Goal: Task Accomplishment & Management: Complete application form

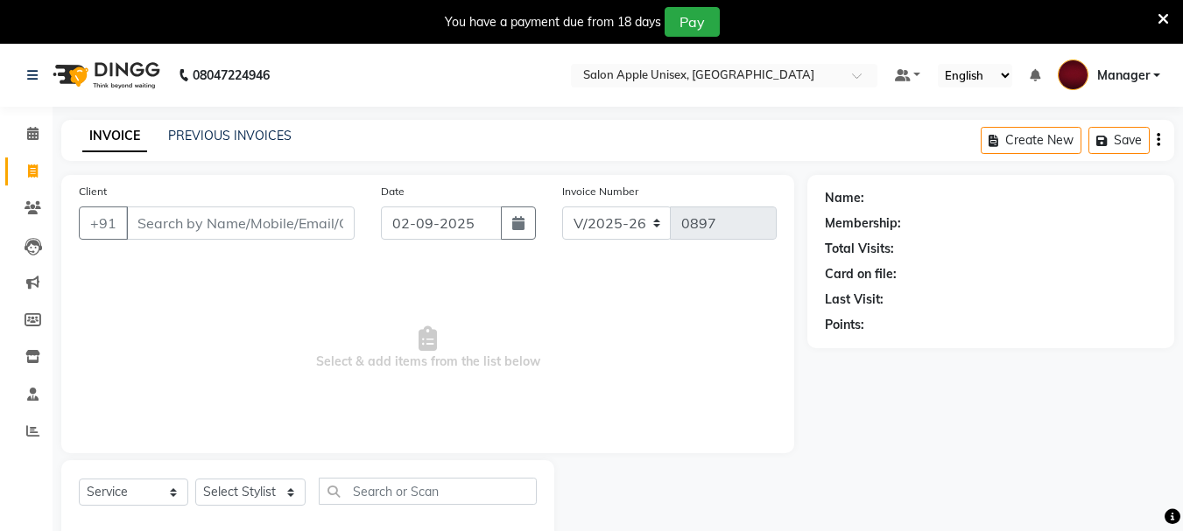
select select "112"
select select "service"
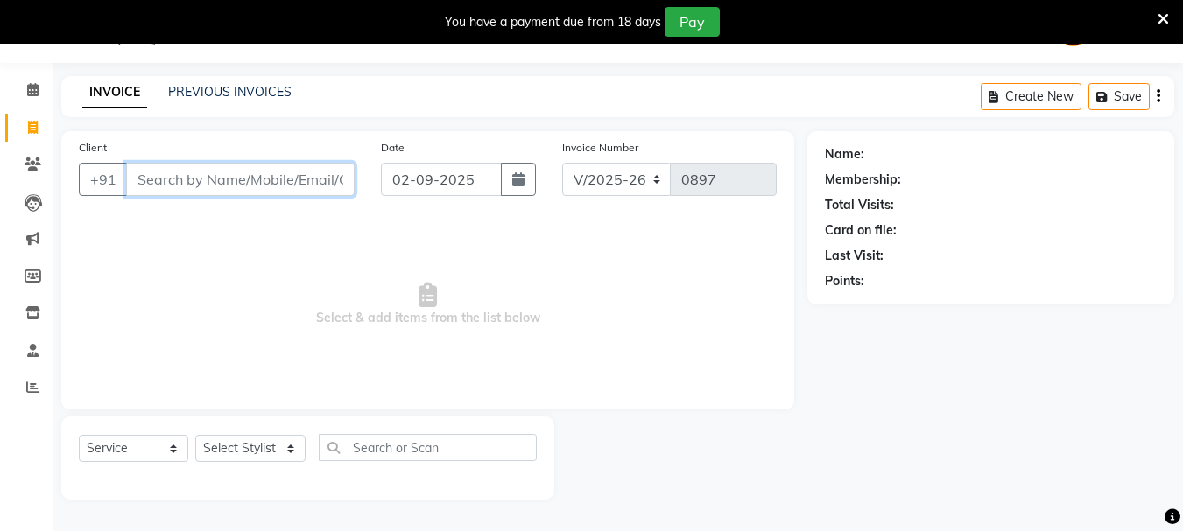
click at [173, 184] on input "Client" at bounding box center [240, 179] width 228 height 33
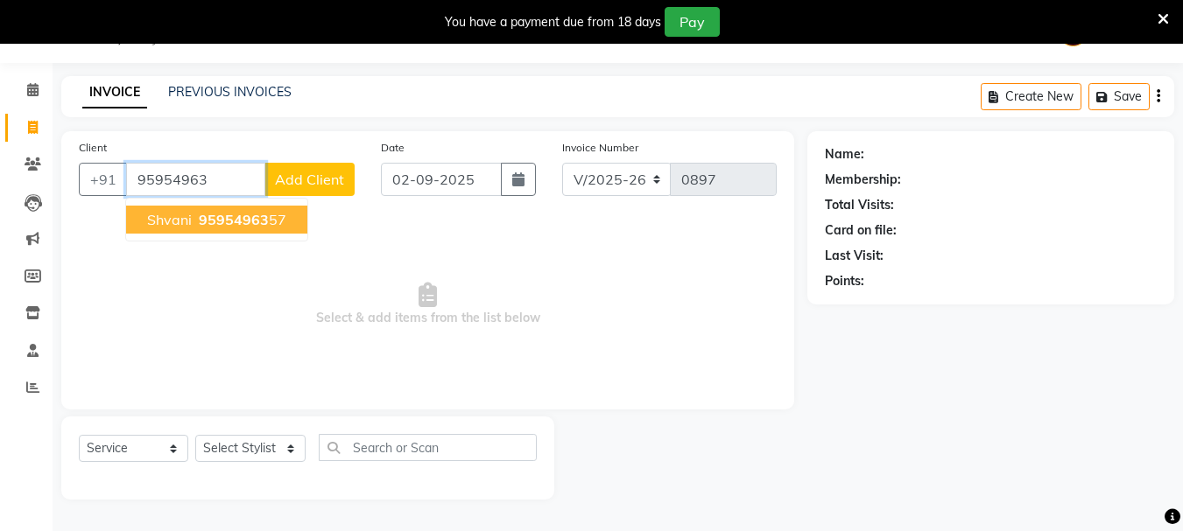
click at [174, 226] on span "shvani" at bounding box center [169, 220] width 45 height 18
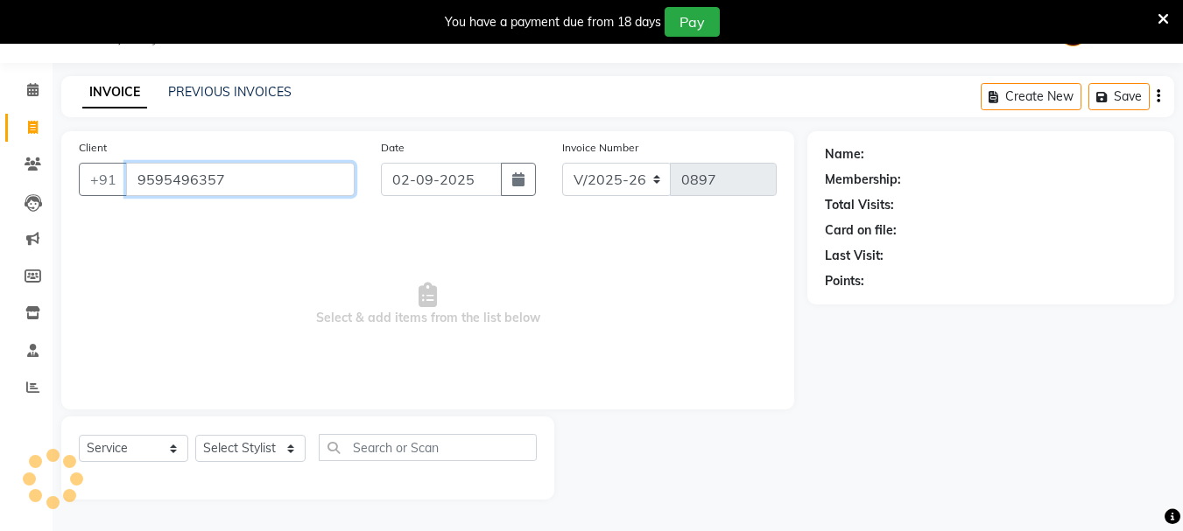
type input "9595496357"
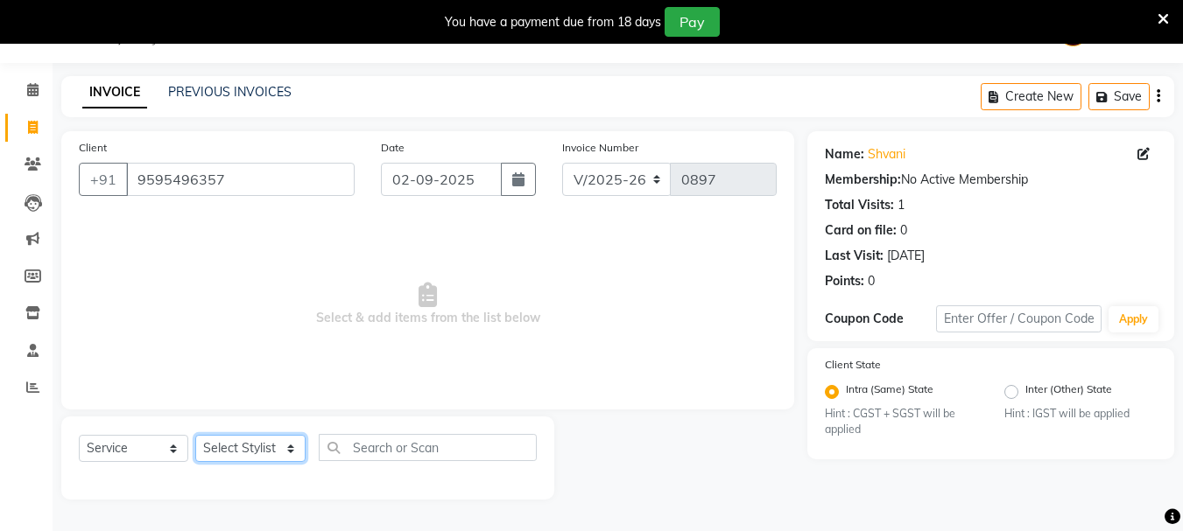
click at [253, 453] on select "Select Stylist Dilip(Owner) Manager [PERSON_NAME] (Owner) Nandini [PERSON_NAME]…" at bounding box center [250, 448] width 110 height 27
select select "84440"
click at [195, 435] on select "Select Stylist Dilip(Owner) Manager [PERSON_NAME] (Owner) Nandini [PERSON_NAME]…" at bounding box center [250, 448] width 110 height 27
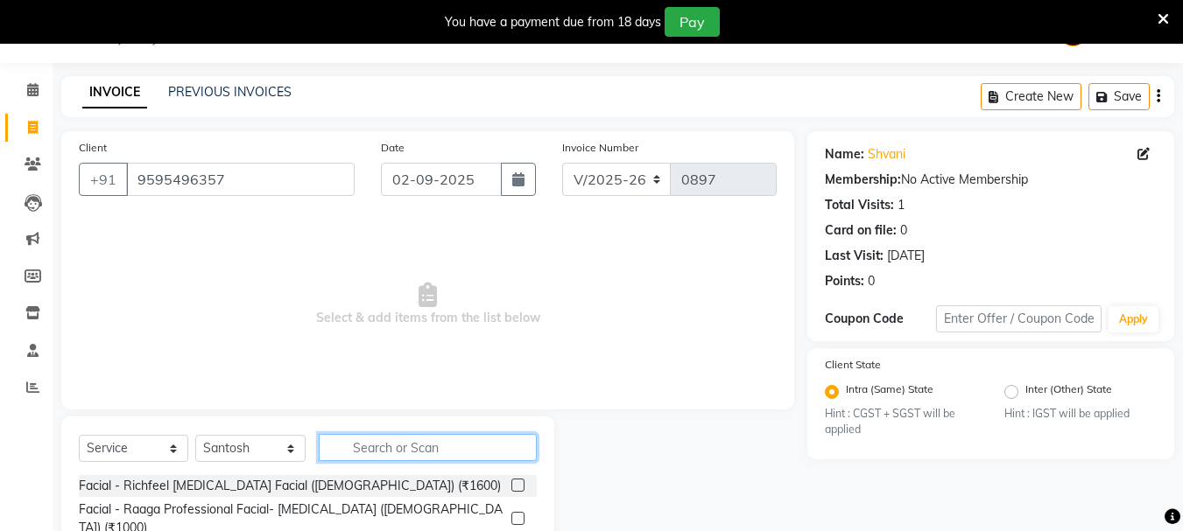
click at [355, 451] on input "text" at bounding box center [428, 447] width 218 height 27
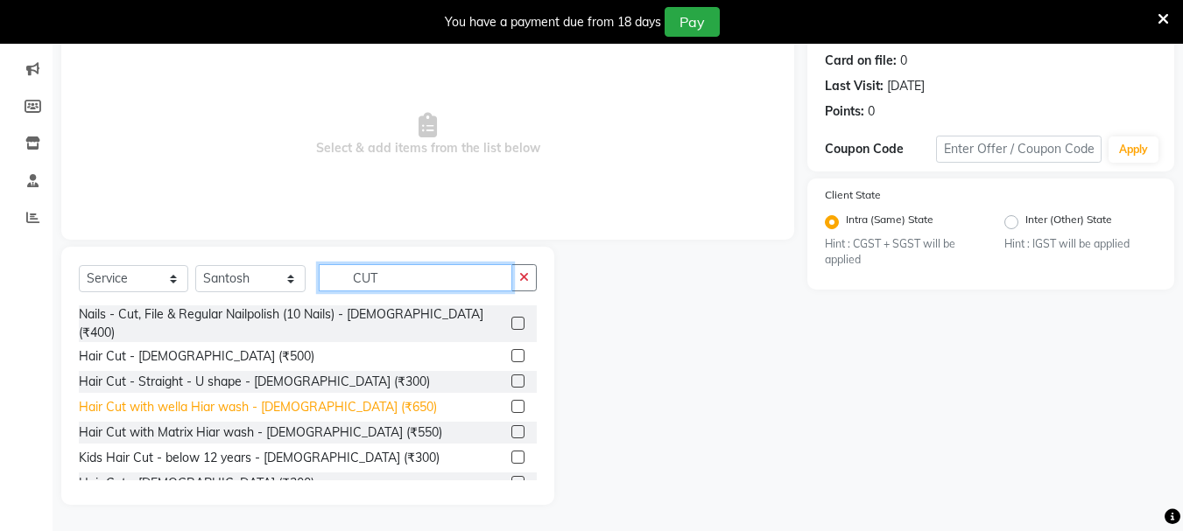
type input "CUT"
click at [232, 398] on div "Hair Cut with wella Hiar wash - [DEMOGRAPHIC_DATA] (₹650)" at bounding box center [258, 407] width 358 height 18
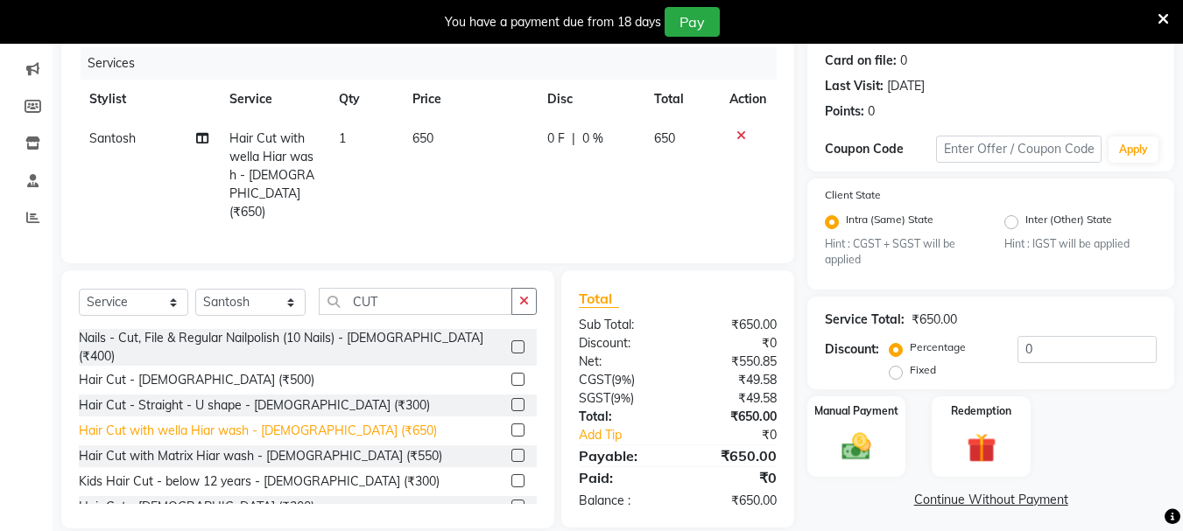
click at [195, 422] on div "Hair Cut with wella Hiar wash - [DEMOGRAPHIC_DATA] (₹650)" at bounding box center [258, 431] width 358 height 18
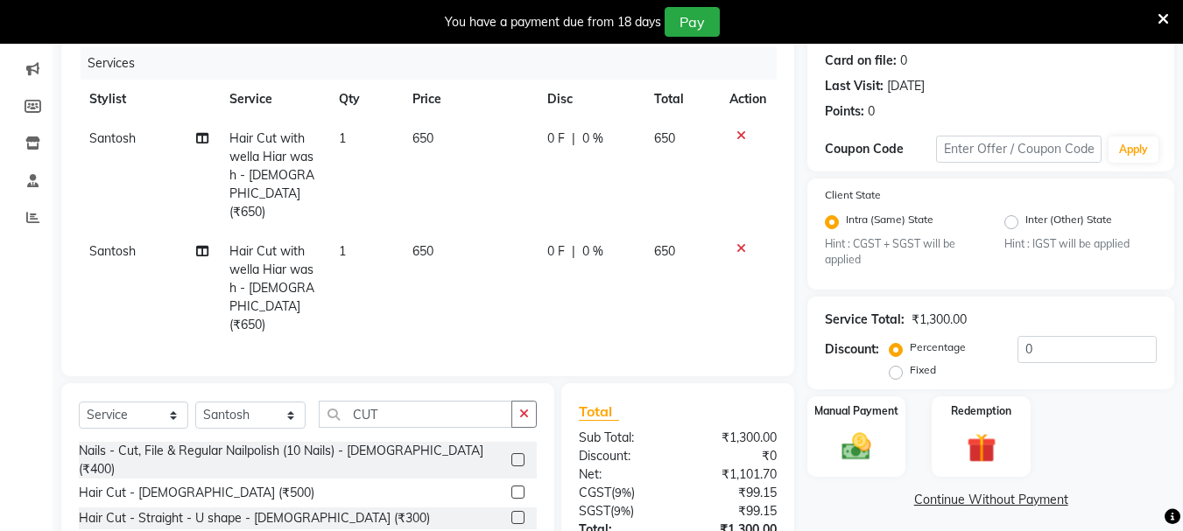
checkbox input "false"
click at [854, 445] on img at bounding box center [856, 447] width 49 height 35
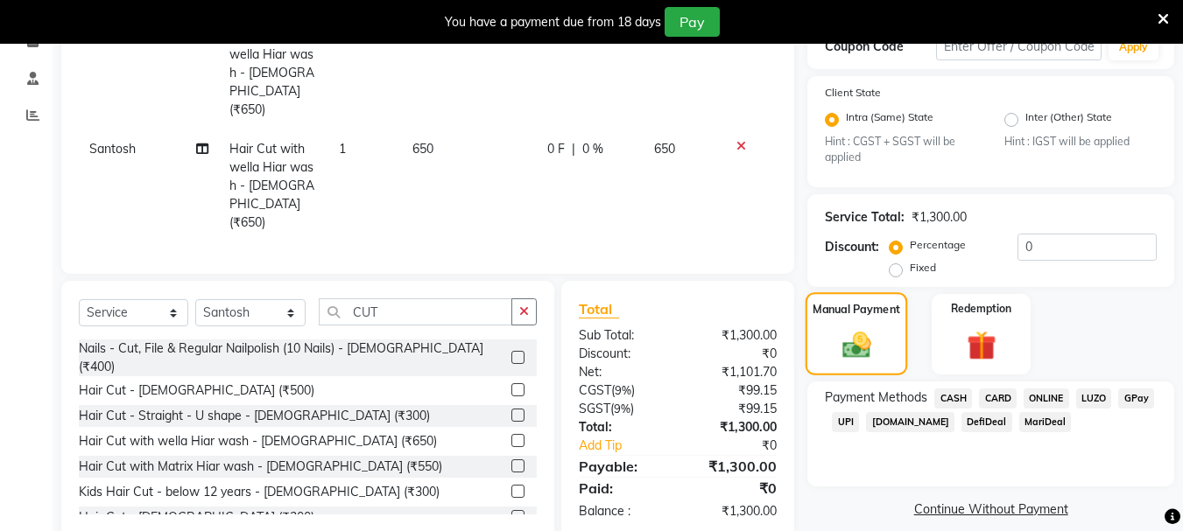
scroll to position [334, 0]
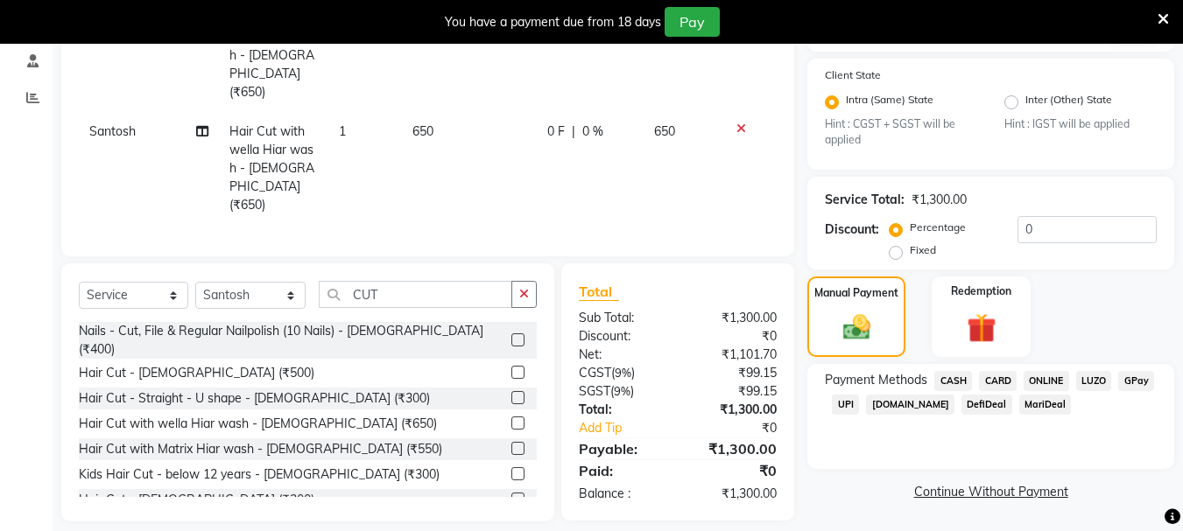
click at [849, 402] on span "UPI" at bounding box center [845, 405] width 27 height 20
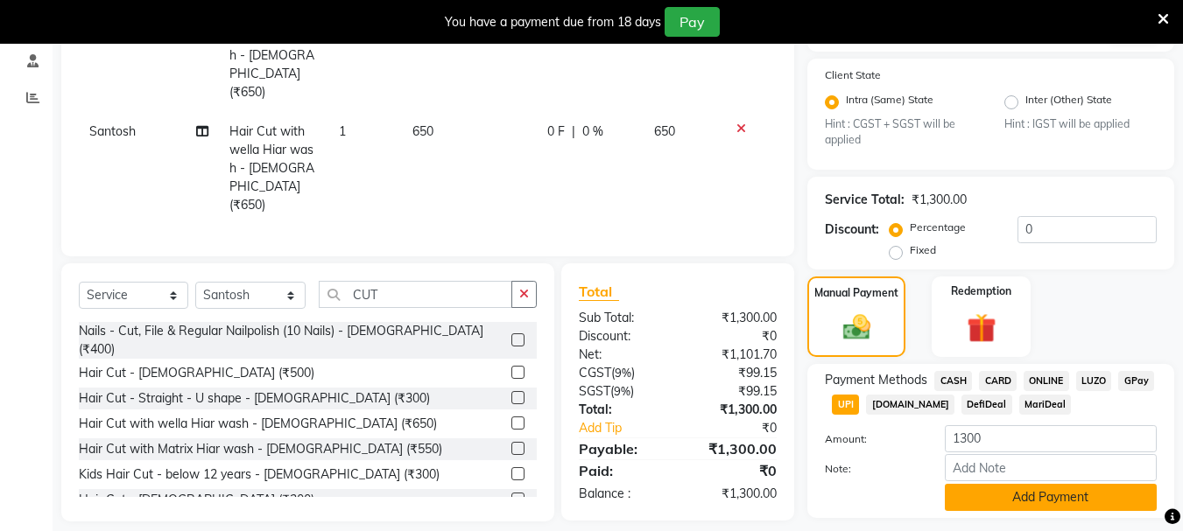
click at [991, 509] on button "Add Payment" at bounding box center [1051, 497] width 212 height 27
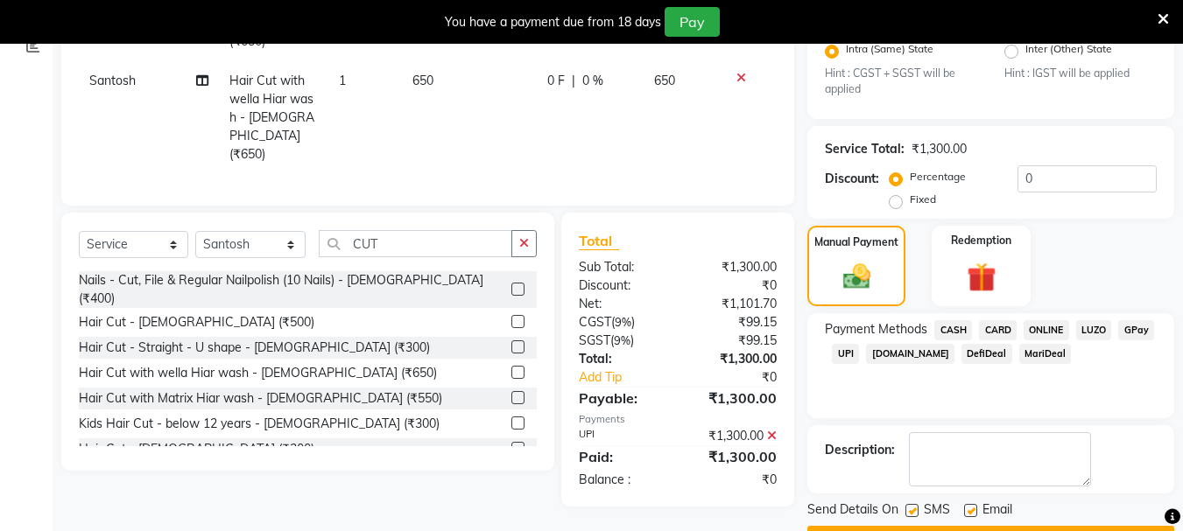
scroll to position [432, 0]
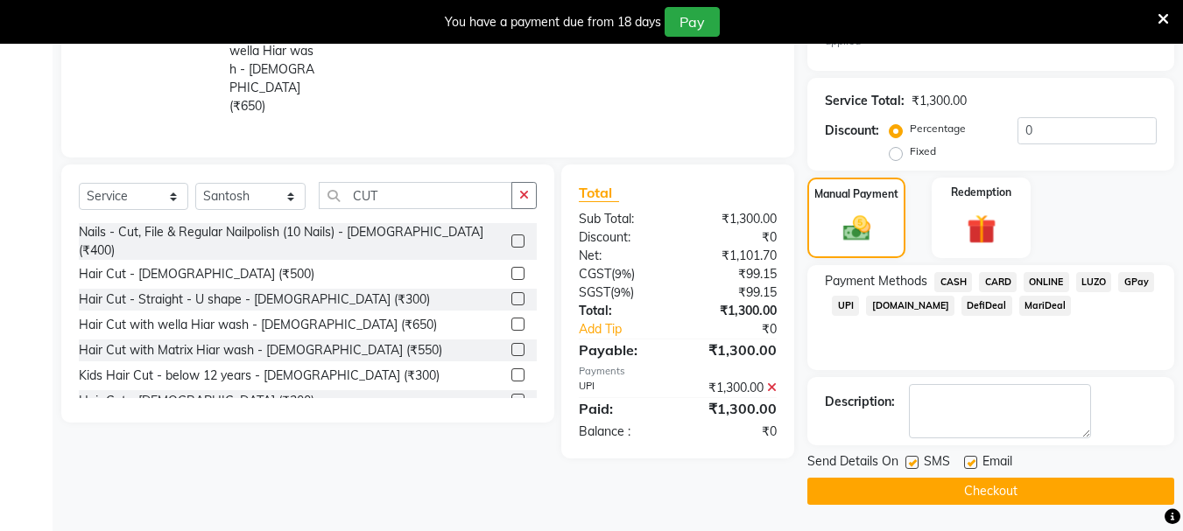
click at [910, 467] on label at bounding box center [911, 462] width 13 height 13
click at [910, 467] on input "checkbox" at bounding box center [910, 463] width 11 height 11
checkbox input "false"
click at [970, 464] on label at bounding box center [970, 462] width 13 height 13
click at [970, 464] on input "checkbox" at bounding box center [969, 463] width 11 height 11
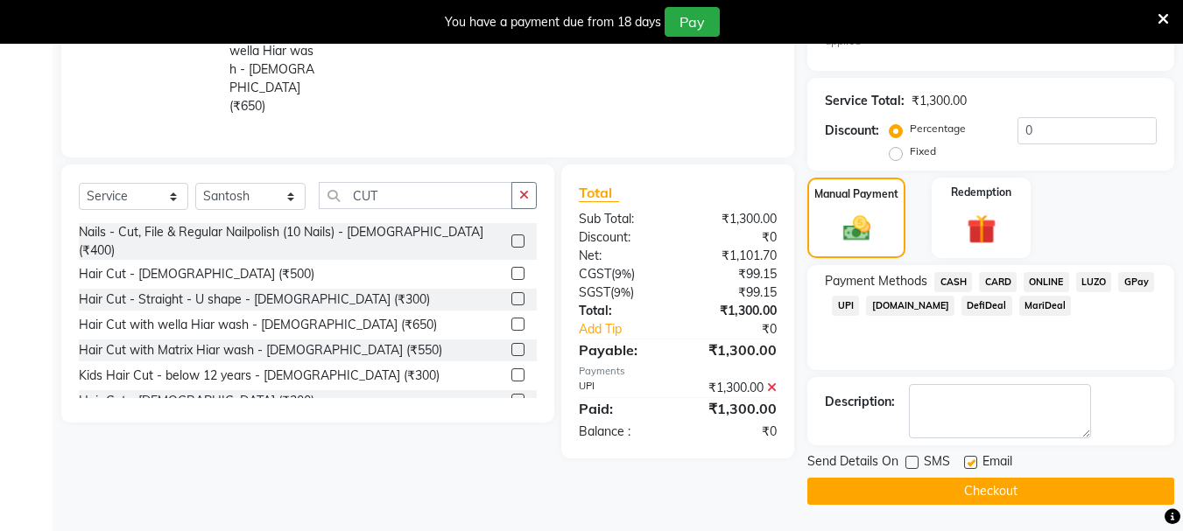
checkbox input "false"
click at [944, 486] on button "Checkout" at bounding box center [990, 491] width 367 height 27
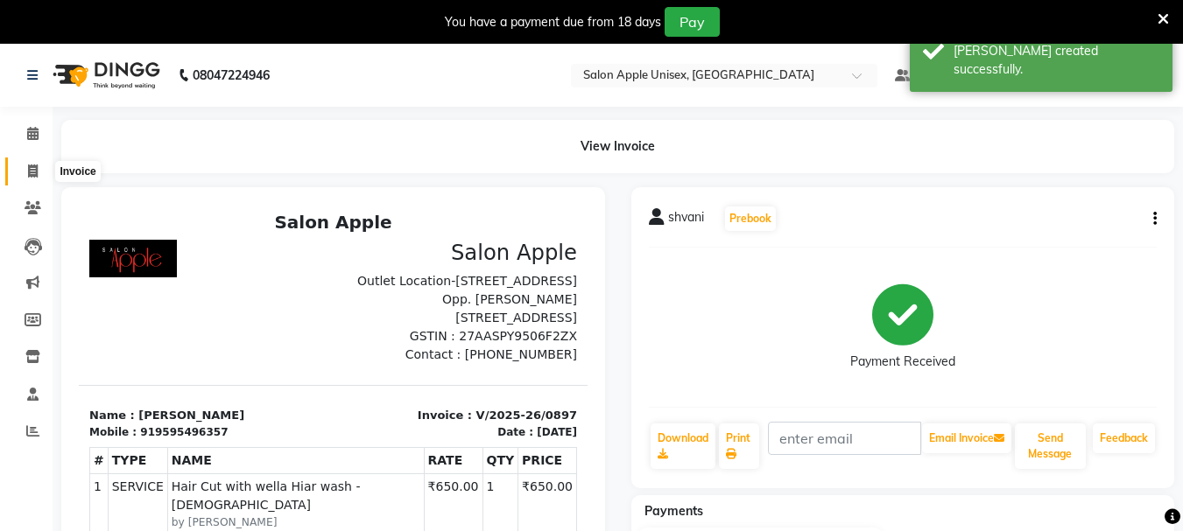
click at [32, 169] on icon at bounding box center [33, 171] width 10 height 13
select select "112"
select select "service"
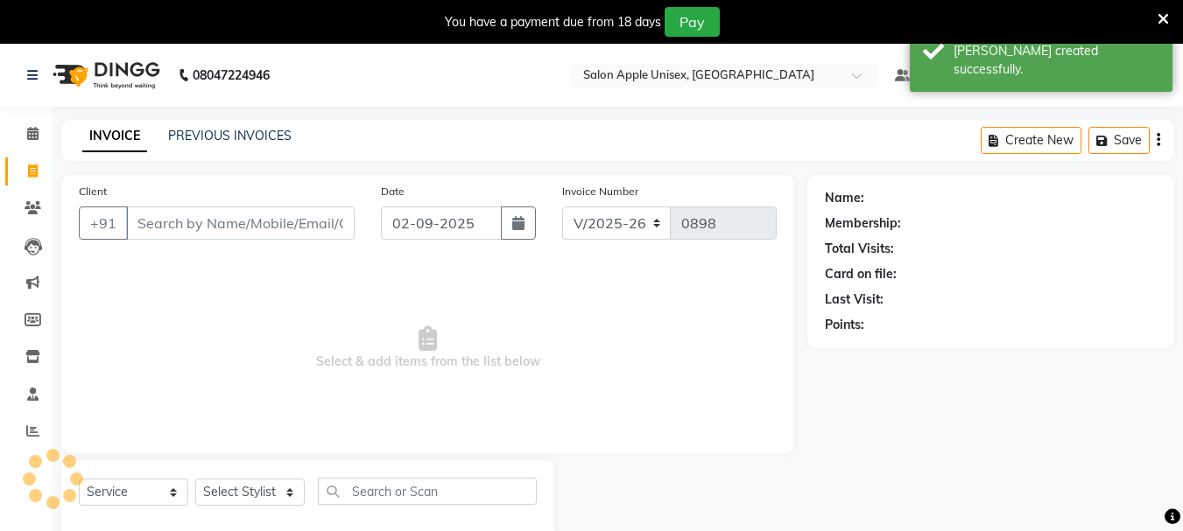
scroll to position [44, 0]
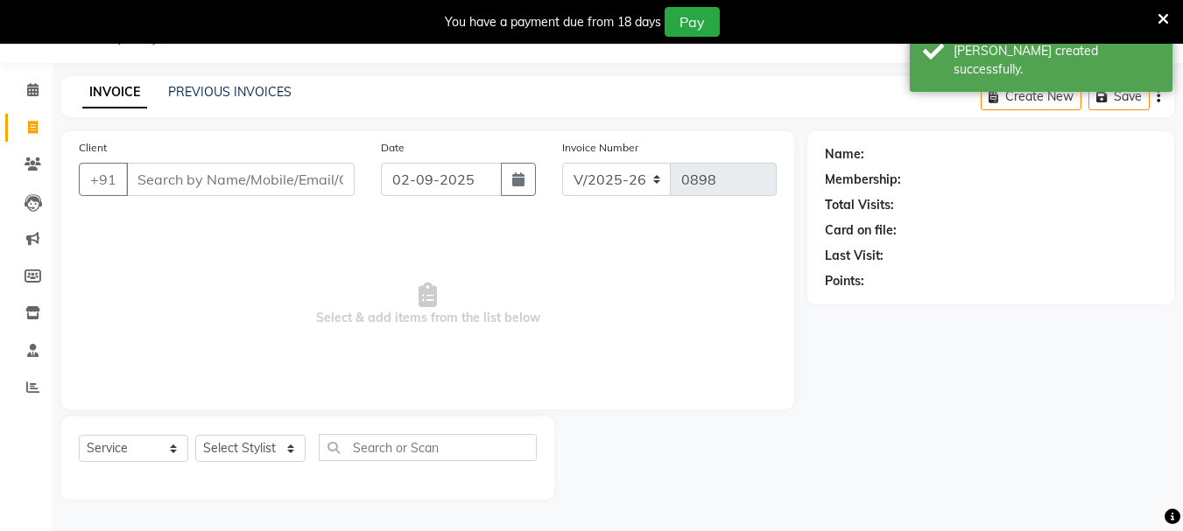
click at [238, 184] on input "Client" at bounding box center [240, 179] width 228 height 33
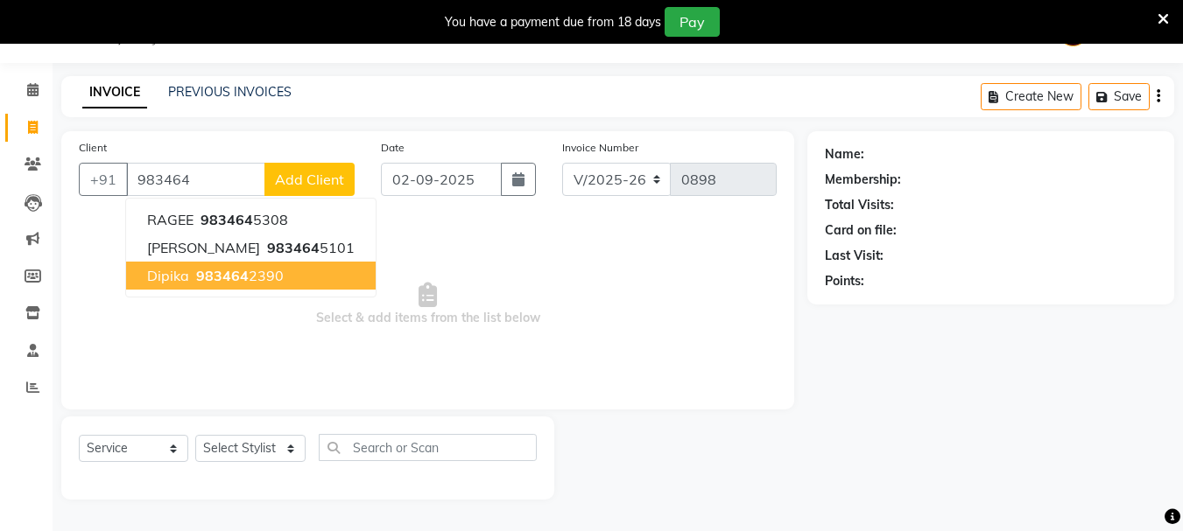
click at [164, 274] on span "Dipika" at bounding box center [168, 276] width 42 height 18
type input "9834642390"
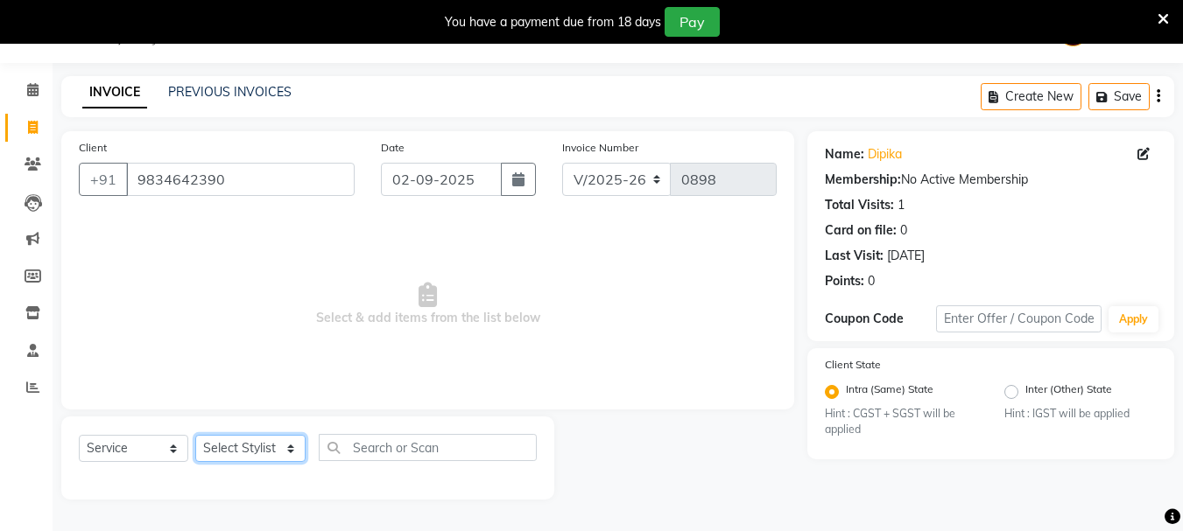
click at [231, 446] on select "Select Stylist Dilip(Owner) Manager [PERSON_NAME] (Owner) Nandini [PERSON_NAME]…" at bounding box center [250, 448] width 110 height 27
select select "47178"
click at [195, 435] on select "Select Stylist Dilip(Owner) Manager [PERSON_NAME] (Owner) Nandini [PERSON_NAME]…" at bounding box center [250, 448] width 110 height 27
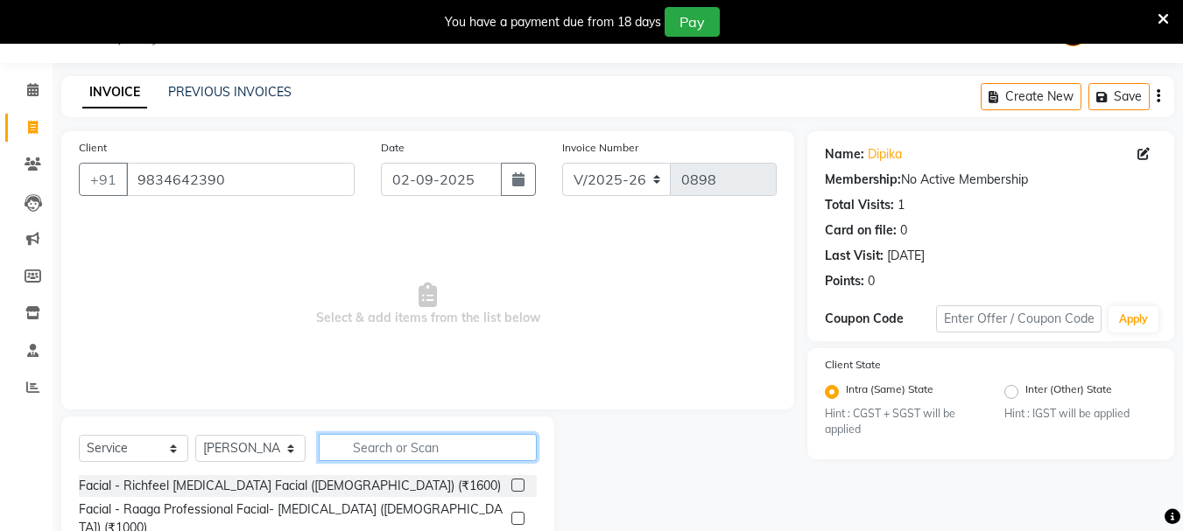
click at [357, 449] on input "text" at bounding box center [428, 447] width 218 height 27
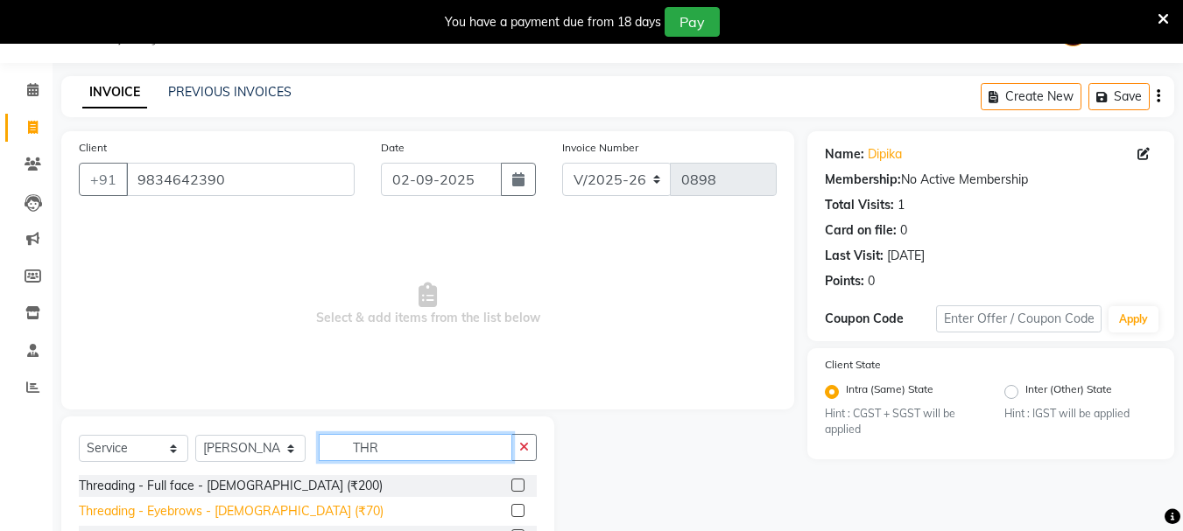
type input "THR"
click at [270, 508] on div "Threading - Eyebrows - [DEMOGRAPHIC_DATA] (₹70)" at bounding box center [231, 511] width 305 height 18
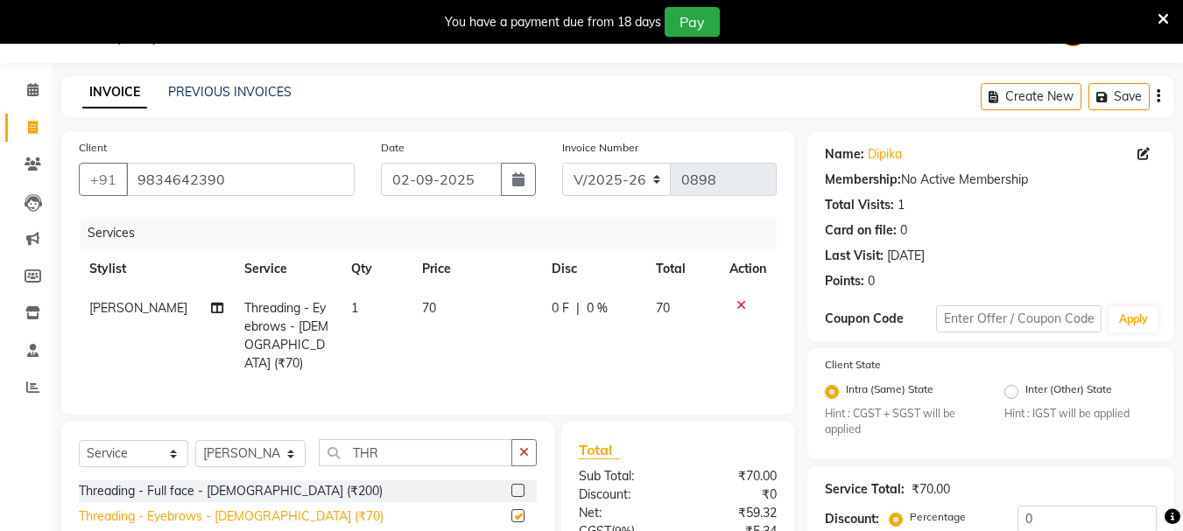
checkbox input "false"
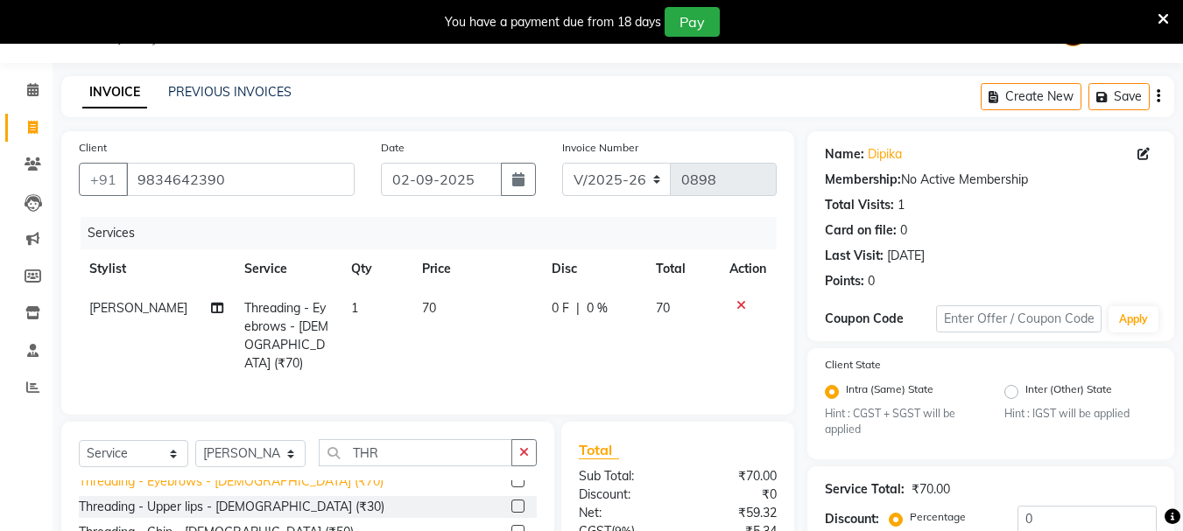
scroll to position [53, 0]
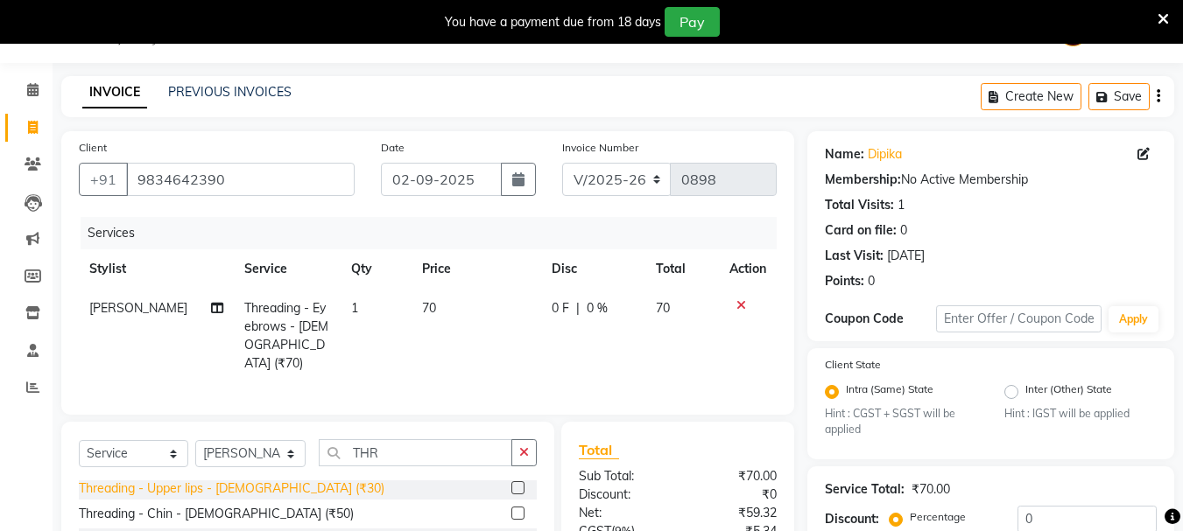
click at [231, 489] on div "Threading - Upper lips - [DEMOGRAPHIC_DATA] (₹30)" at bounding box center [231, 489] width 305 height 18
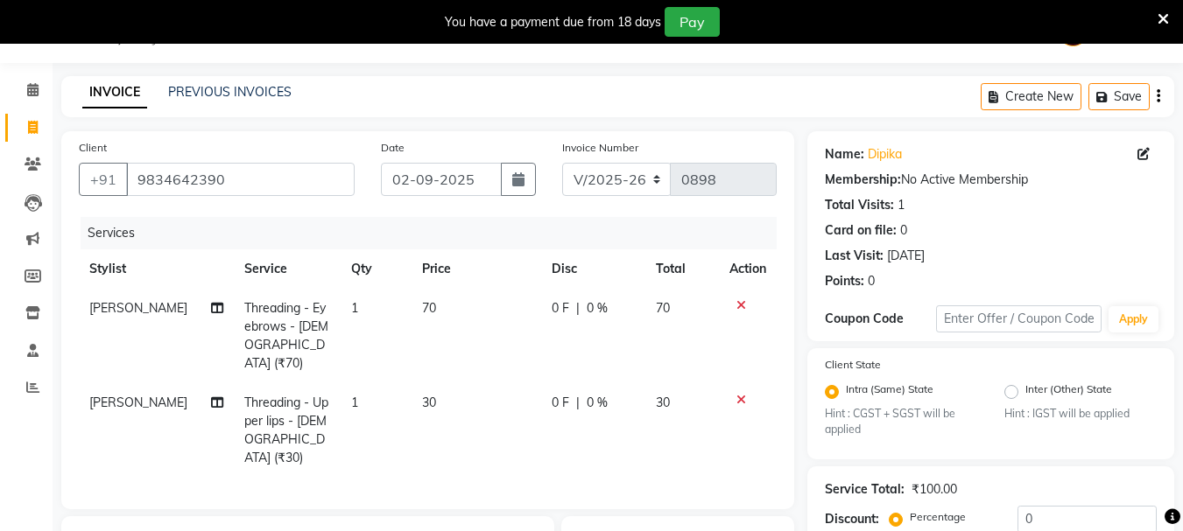
checkbox input "false"
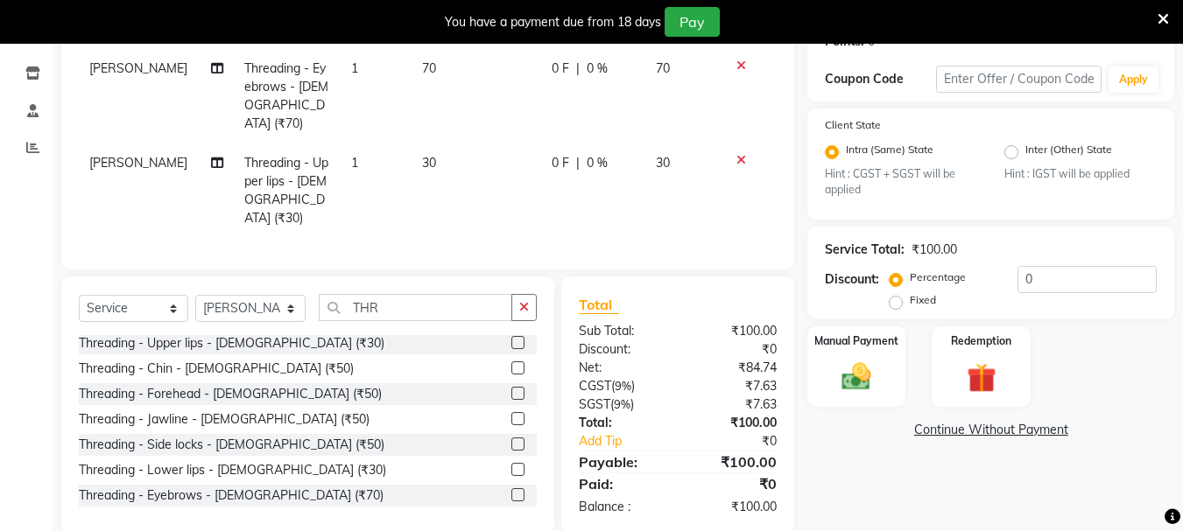
scroll to position [290, 0]
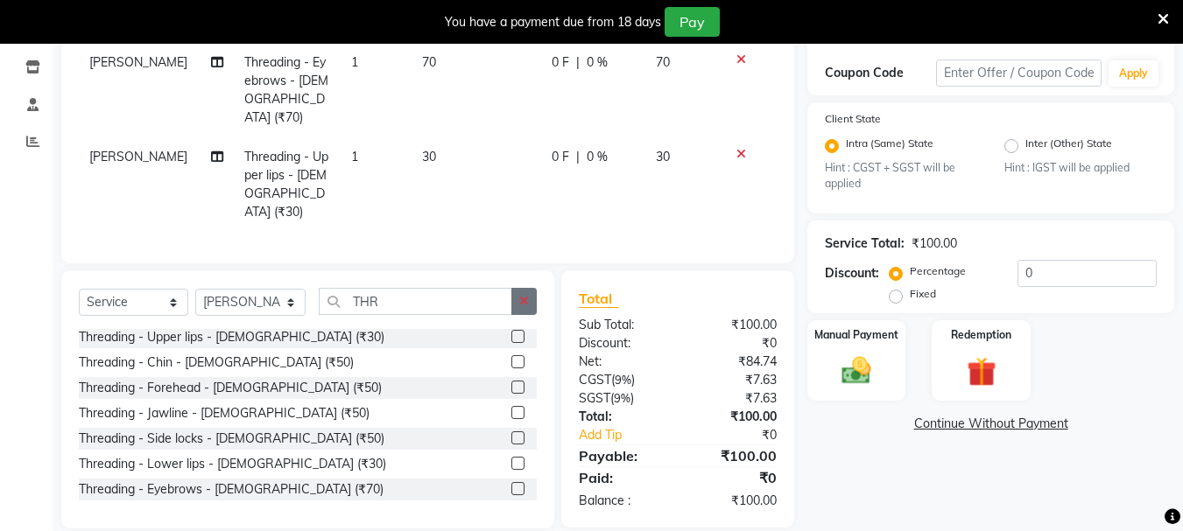
click at [529, 295] on icon "button" at bounding box center [524, 301] width 10 height 12
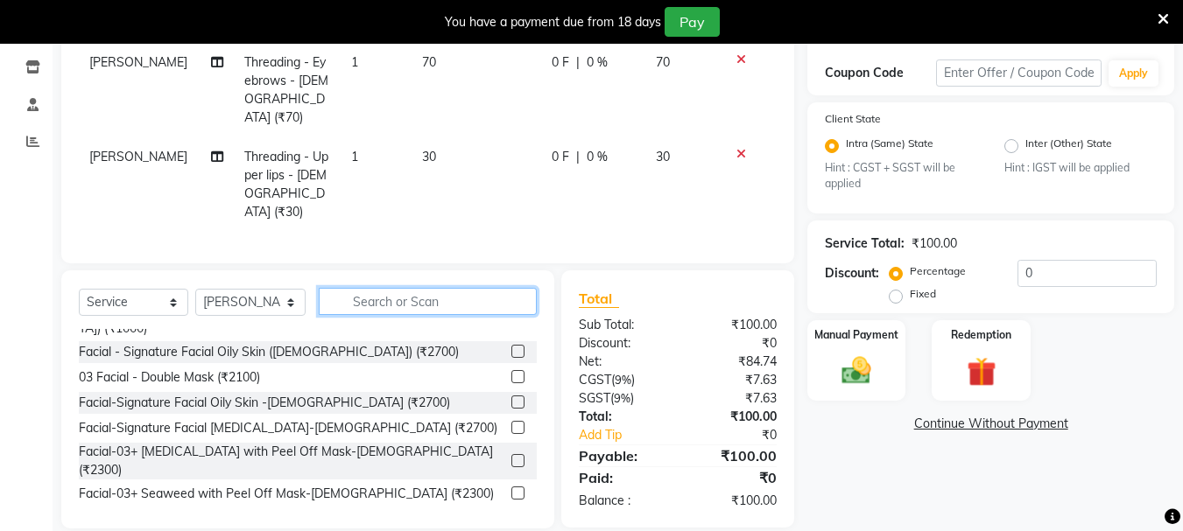
click at [477, 288] on input "text" at bounding box center [428, 301] width 218 height 27
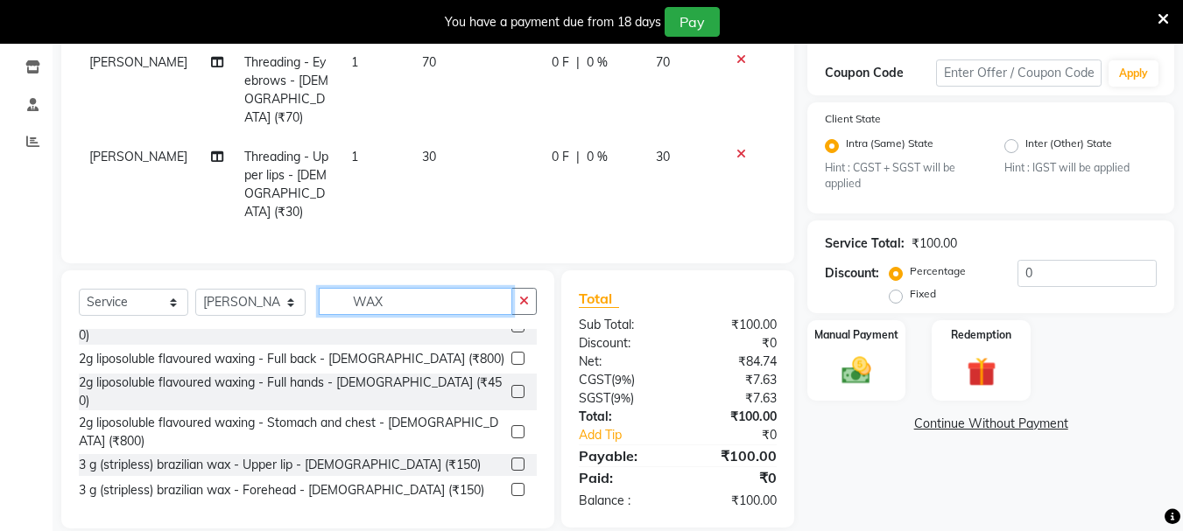
scroll to position [263, 0]
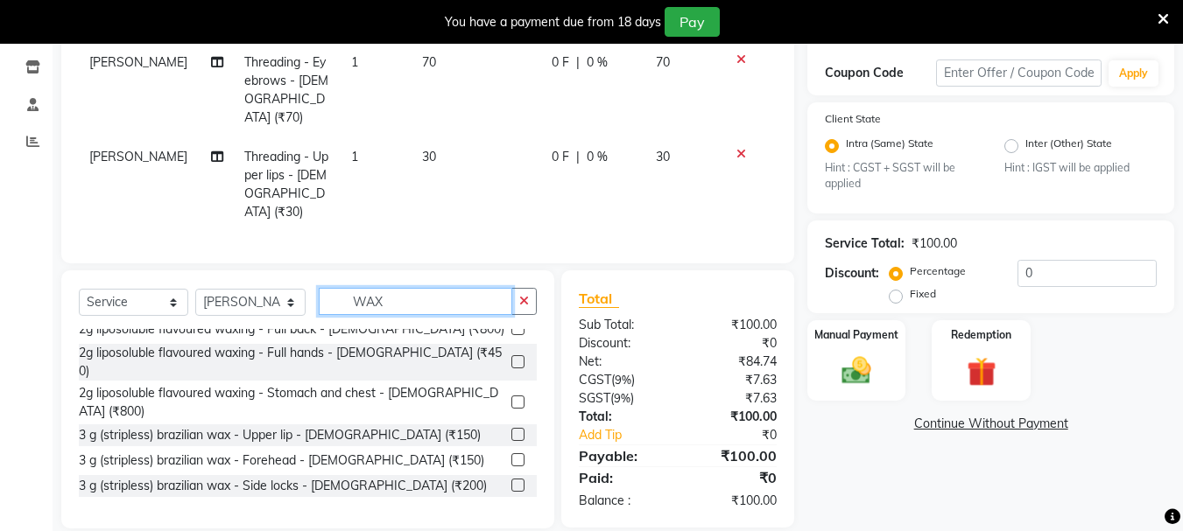
type input "WAX"
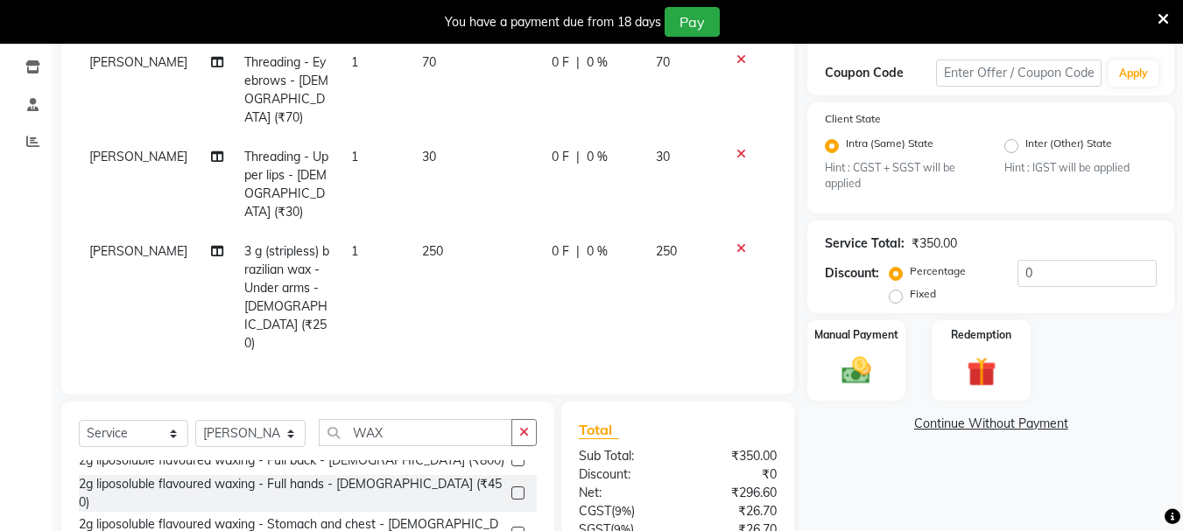
checkbox input "false"
click at [856, 369] on img at bounding box center [856, 371] width 49 height 35
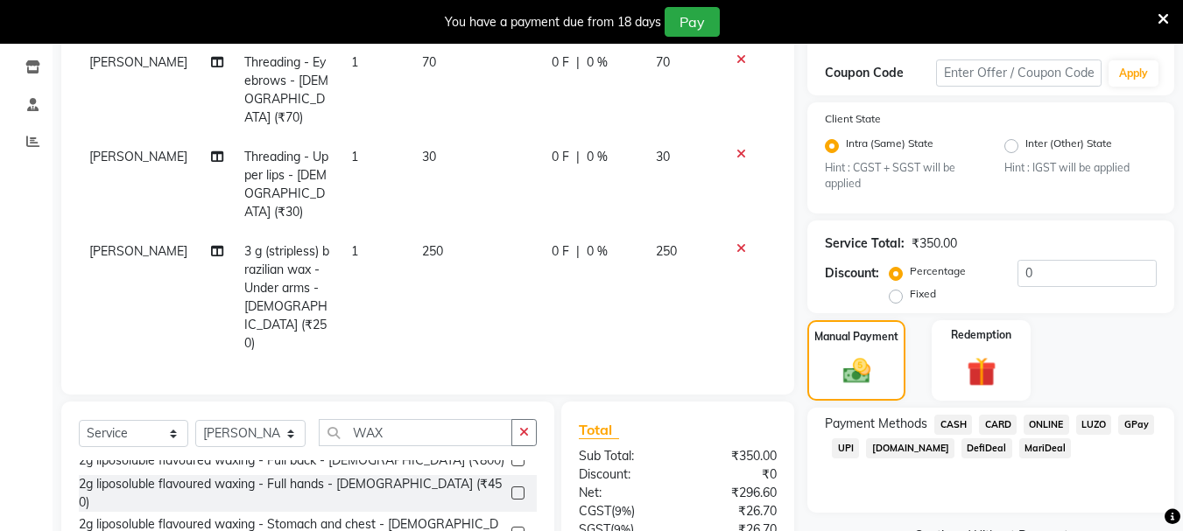
click at [842, 439] on span "UPI" at bounding box center [845, 449] width 27 height 20
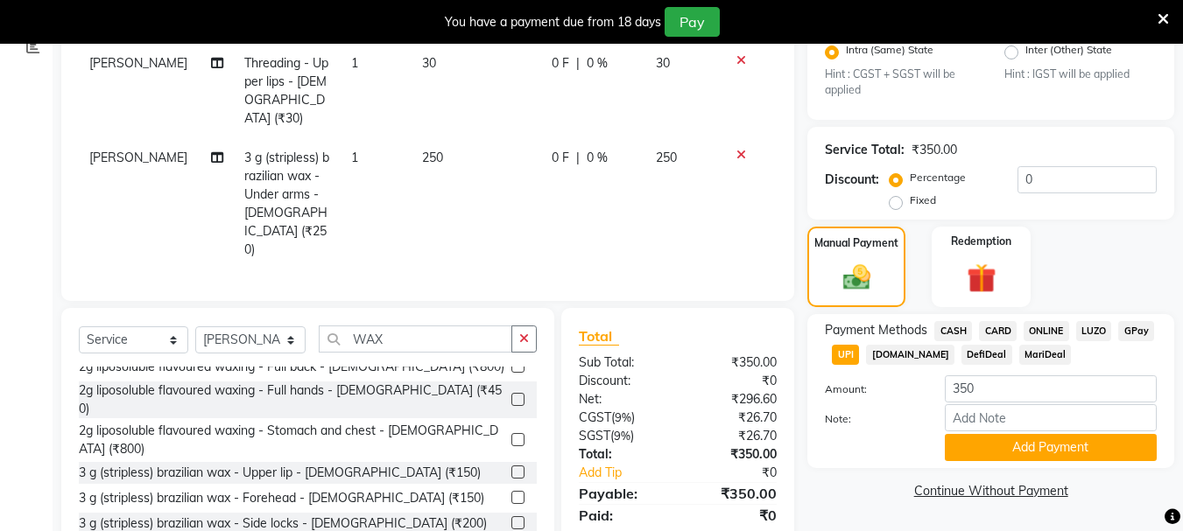
scroll to position [384, 0]
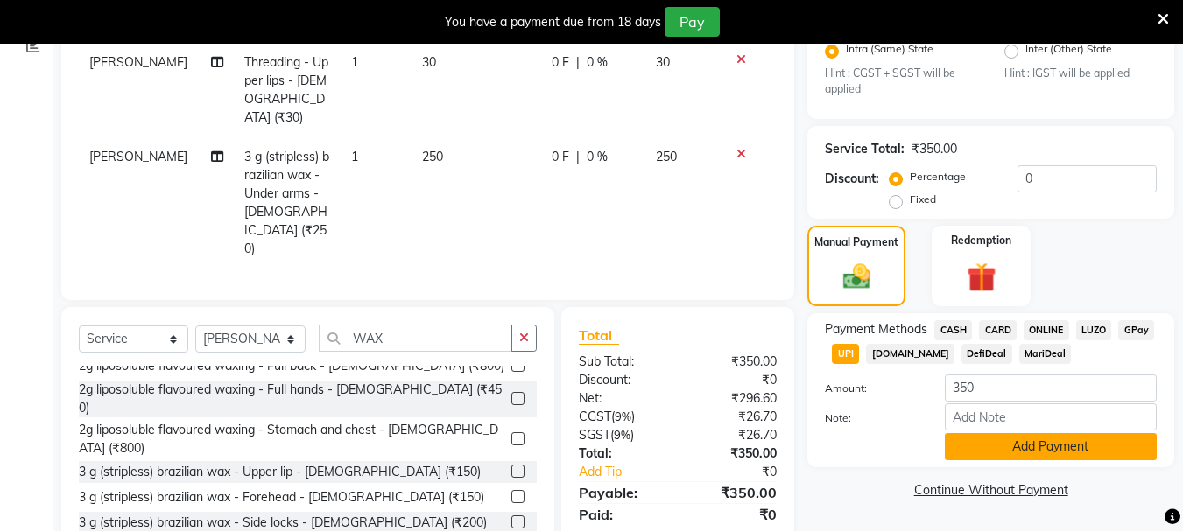
click at [988, 444] on button "Add Payment" at bounding box center [1051, 446] width 212 height 27
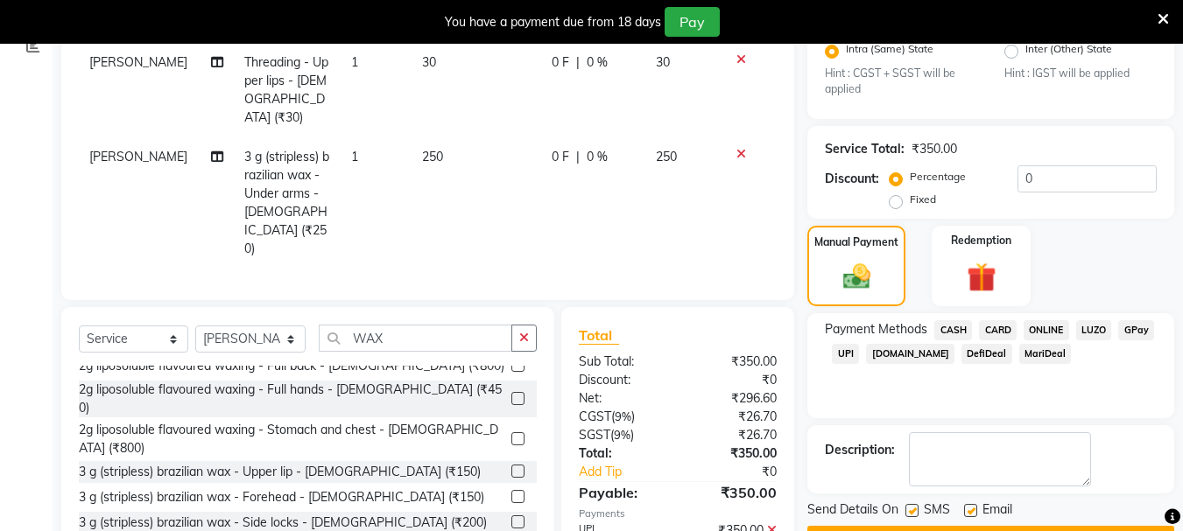
scroll to position [432, 0]
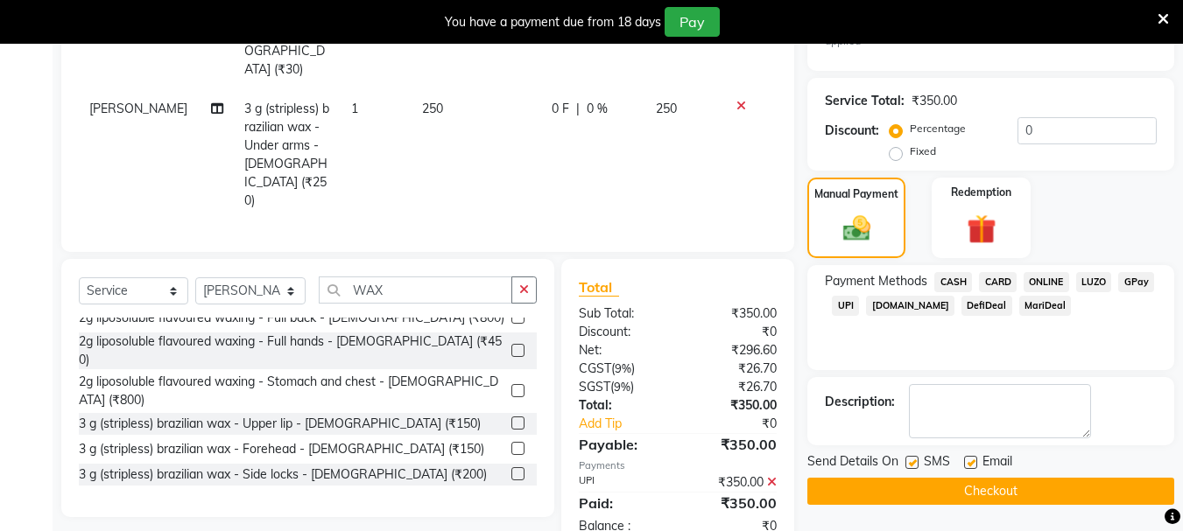
click at [907, 462] on label at bounding box center [911, 462] width 13 height 13
click at [907, 462] on input "checkbox" at bounding box center [910, 463] width 11 height 11
checkbox input "false"
click at [971, 461] on label at bounding box center [970, 462] width 13 height 13
click at [971, 461] on input "checkbox" at bounding box center [969, 463] width 11 height 11
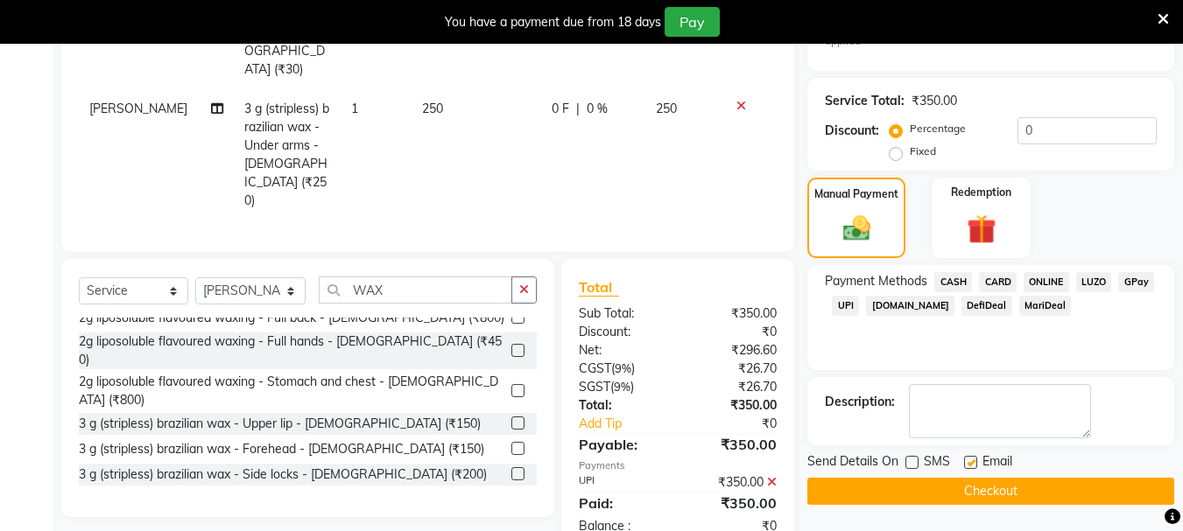
checkbox input "false"
click at [966, 490] on button "Checkout" at bounding box center [990, 491] width 367 height 27
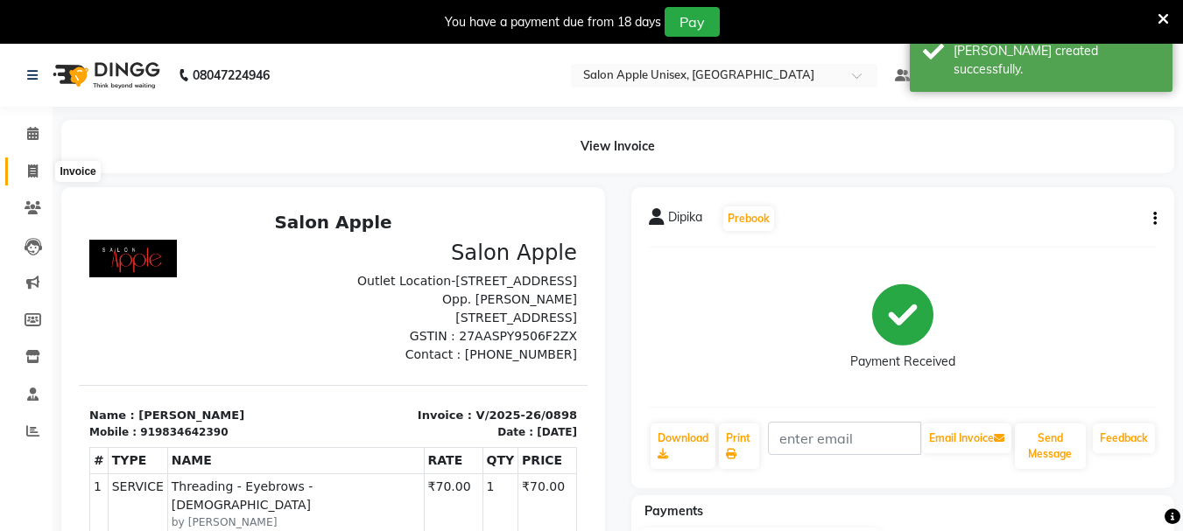
click at [30, 172] on icon at bounding box center [33, 171] width 10 height 13
select select "112"
select select "service"
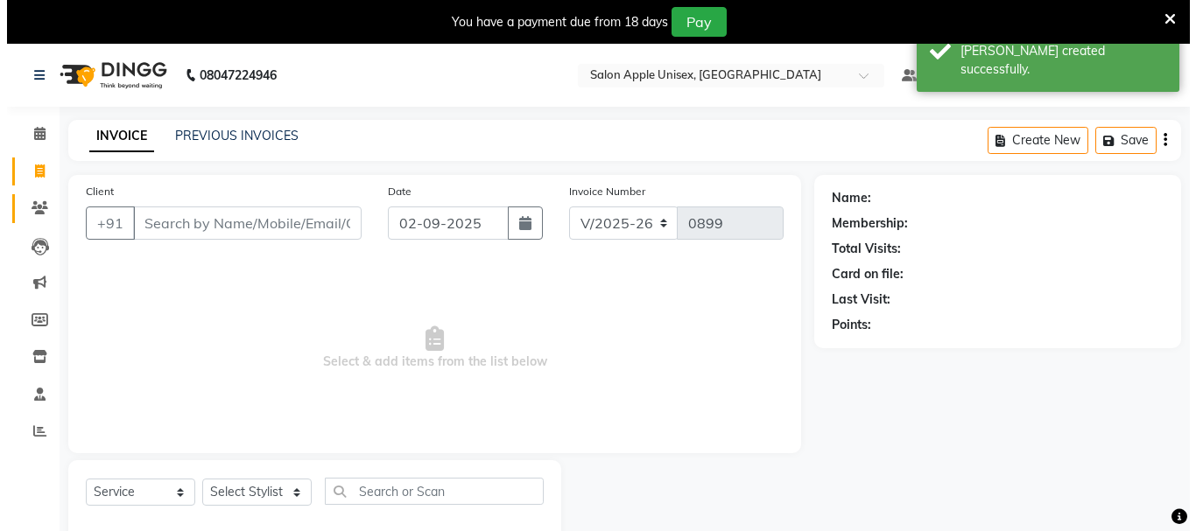
scroll to position [44, 0]
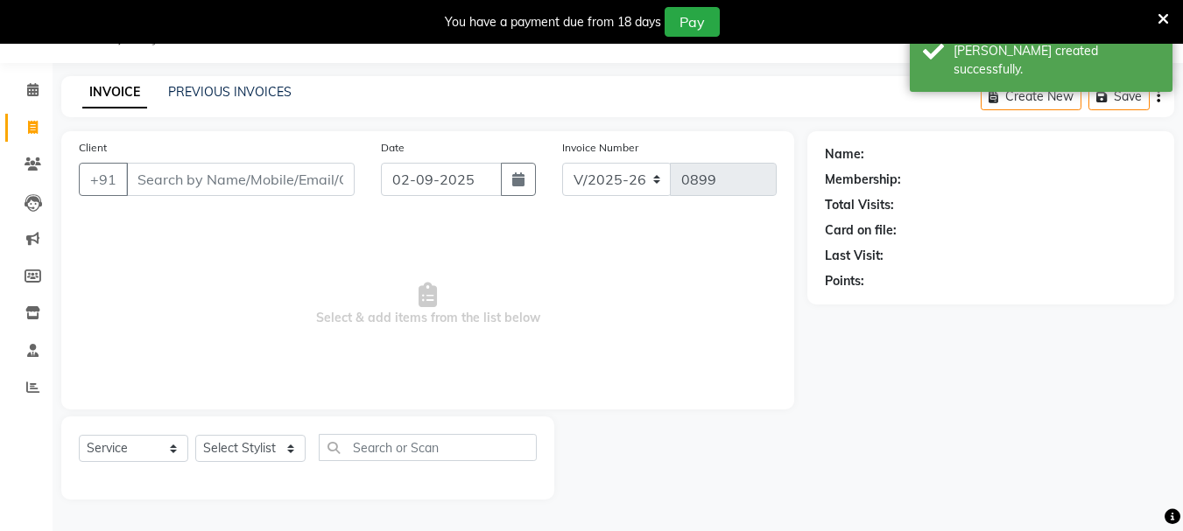
click at [171, 183] on input "Client" at bounding box center [240, 179] width 228 height 33
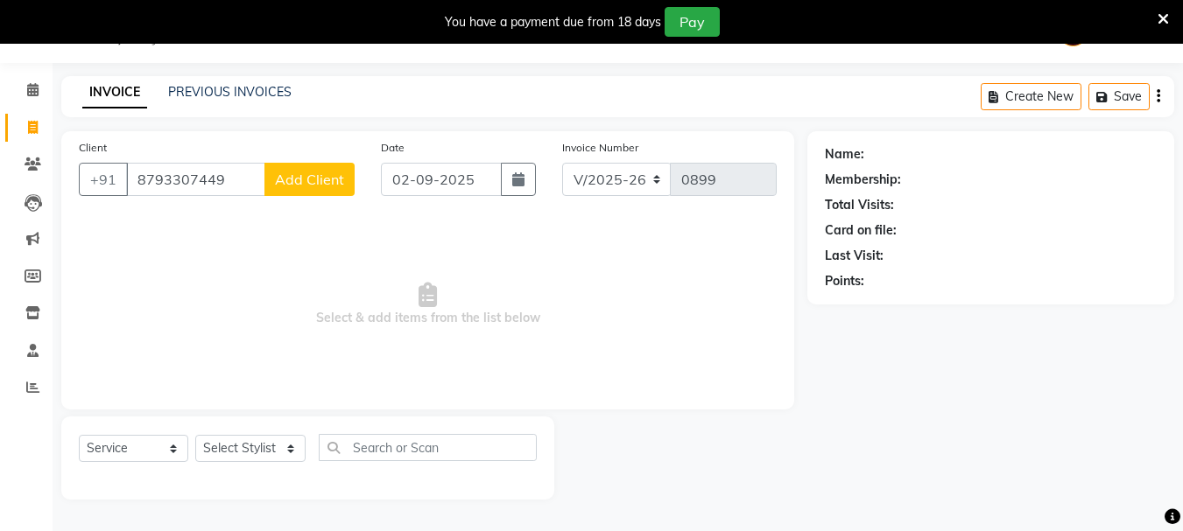
type input "8793307449"
click at [300, 177] on span "Add Client" at bounding box center [309, 180] width 69 height 18
select select "22"
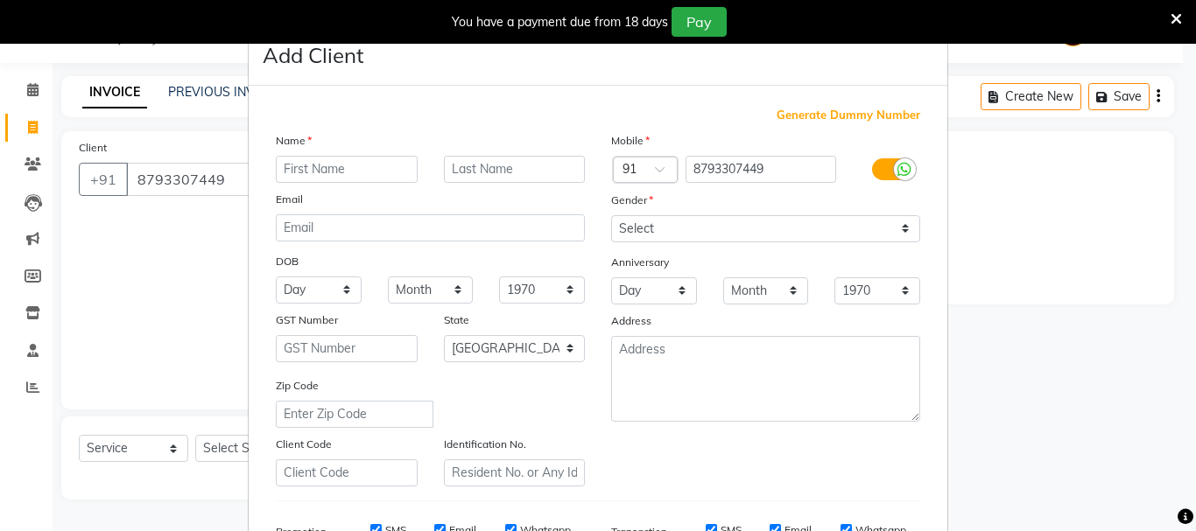
click at [319, 172] on input "text" at bounding box center [347, 169] width 142 height 27
type input "KAJL"
click at [896, 224] on select "Select [DEMOGRAPHIC_DATA] [DEMOGRAPHIC_DATA] Other Prefer Not To Say" at bounding box center [765, 228] width 309 height 27
select select "[DEMOGRAPHIC_DATA]"
click at [611, 215] on select "Select [DEMOGRAPHIC_DATA] [DEMOGRAPHIC_DATA] Other Prefer Not To Say" at bounding box center [765, 228] width 309 height 27
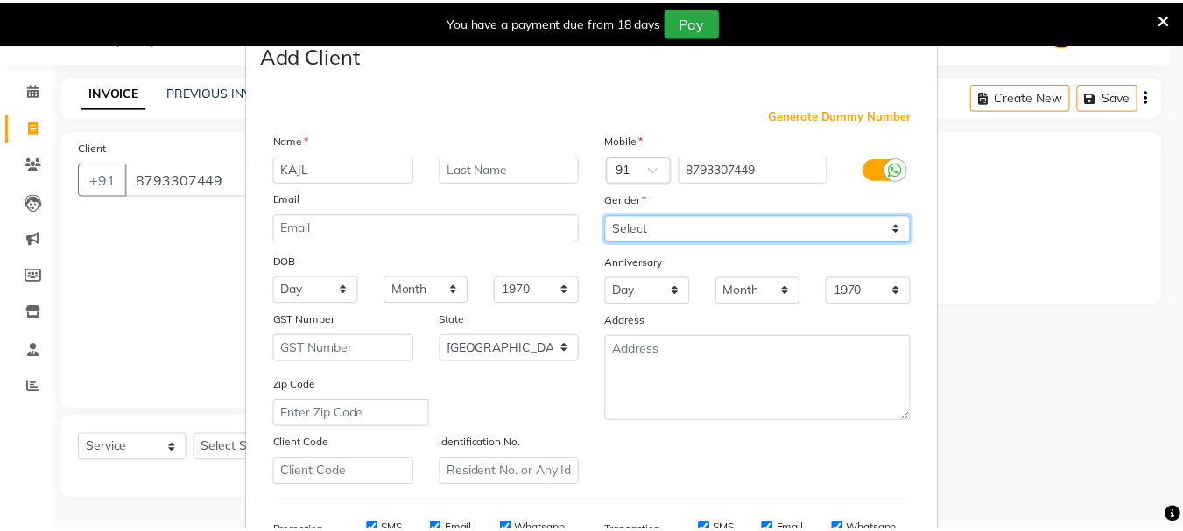
scroll to position [277, 0]
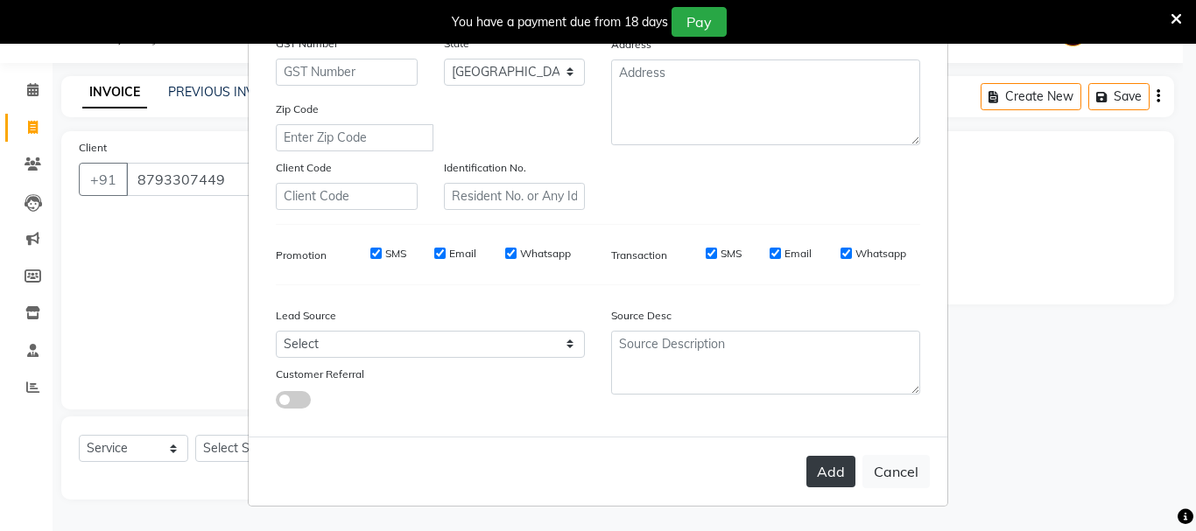
click at [824, 467] on button "Add" at bounding box center [830, 472] width 49 height 32
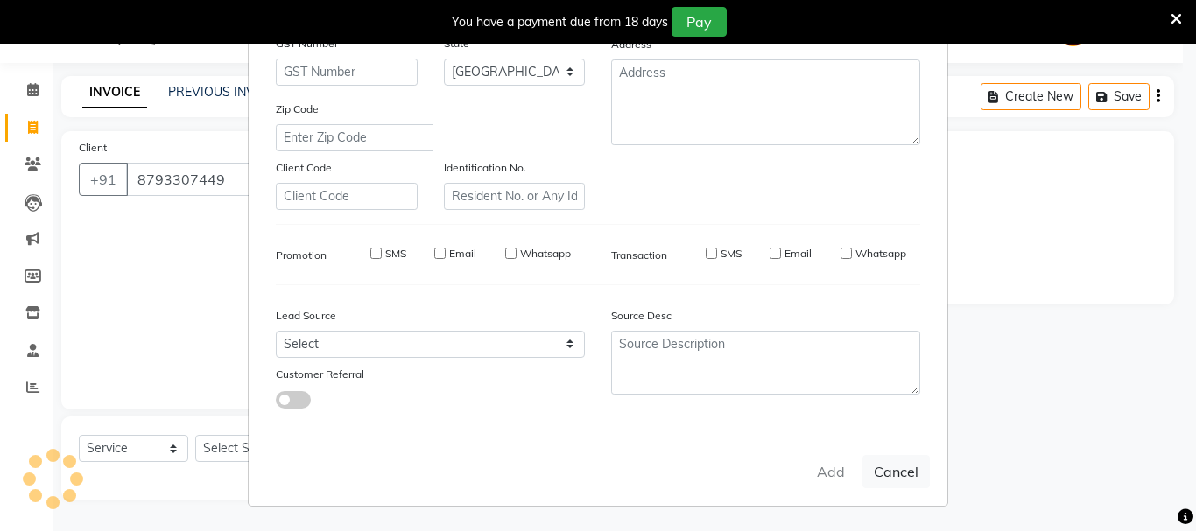
select select
select select "null"
select select
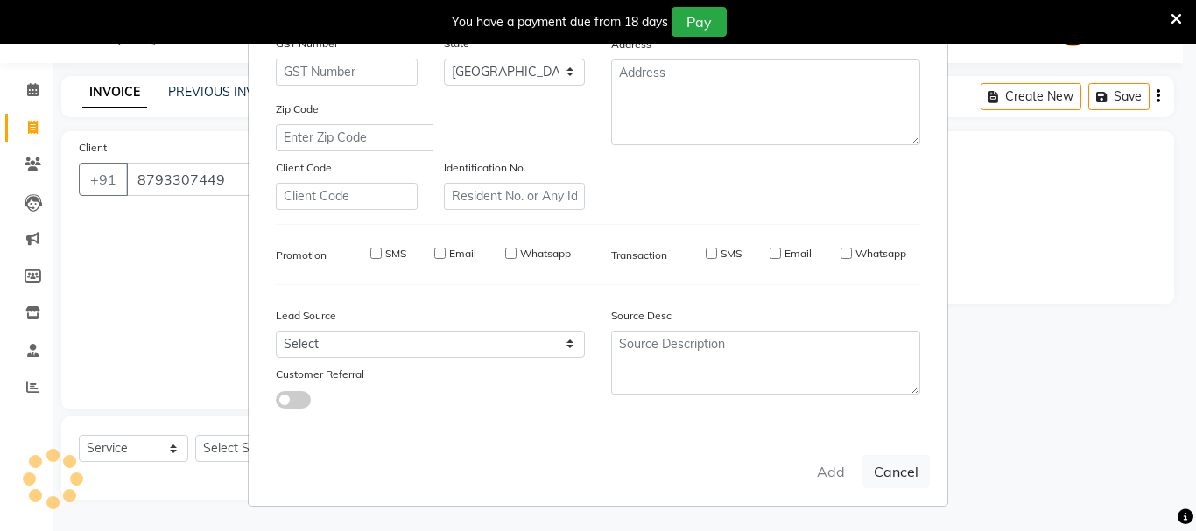
select select
checkbox input "false"
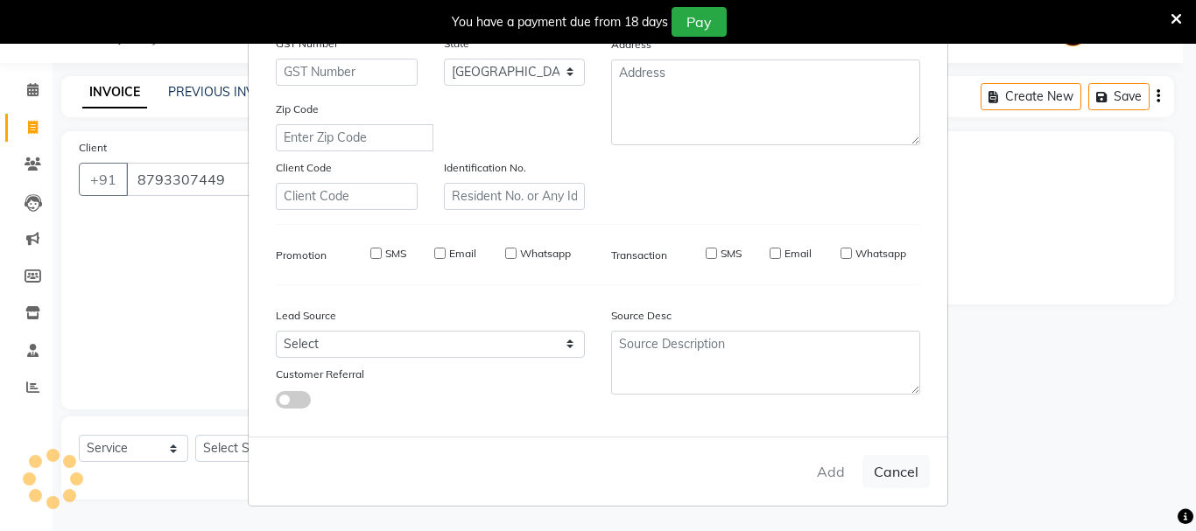
checkbox input "false"
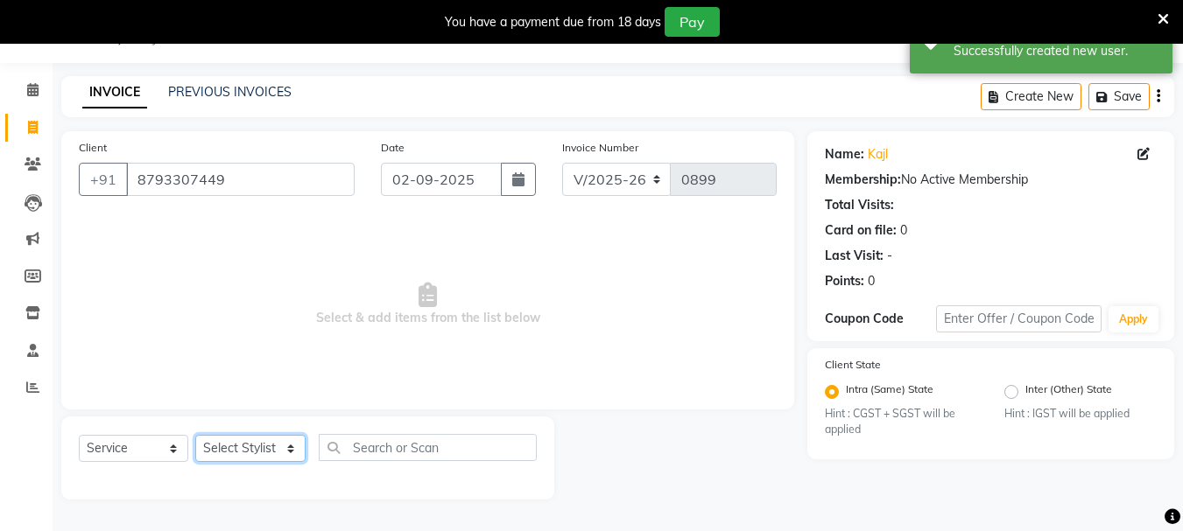
click at [236, 445] on select "Select Stylist Dilip(Owner) Manager [PERSON_NAME] (Owner) Nandini [PERSON_NAME]…" at bounding box center [250, 448] width 110 height 27
select select "47178"
click at [195, 435] on select "Select Stylist Dilip(Owner) Manager [PERSON_NAME] (Owner) Nandini [PERSON_NAME]…" at bounding box center [250, 448] width 110 height 27
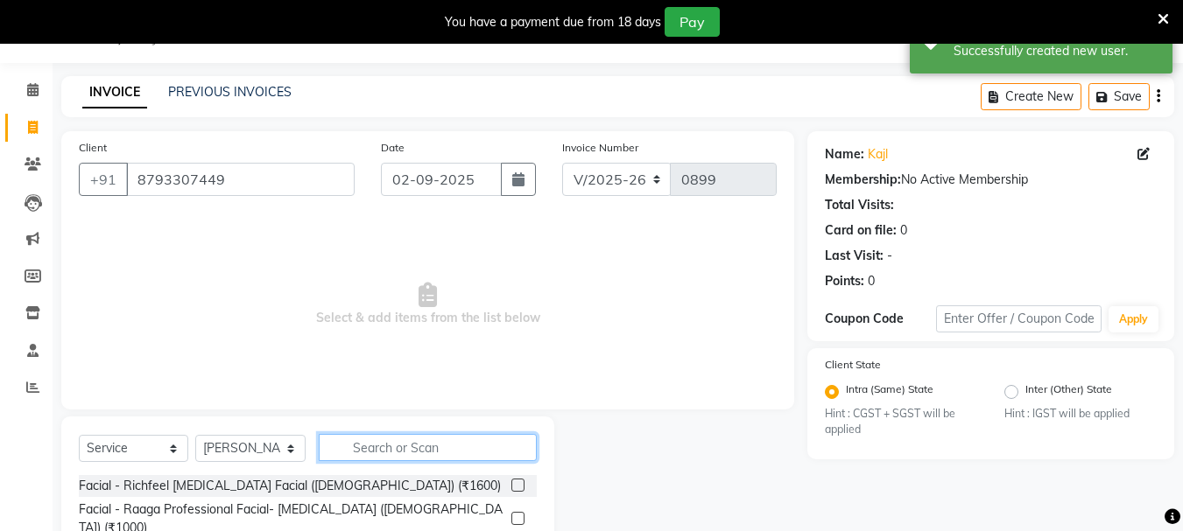
click at [348, 450] on input "text" at bounding box center [428, 447] width 218 height 27
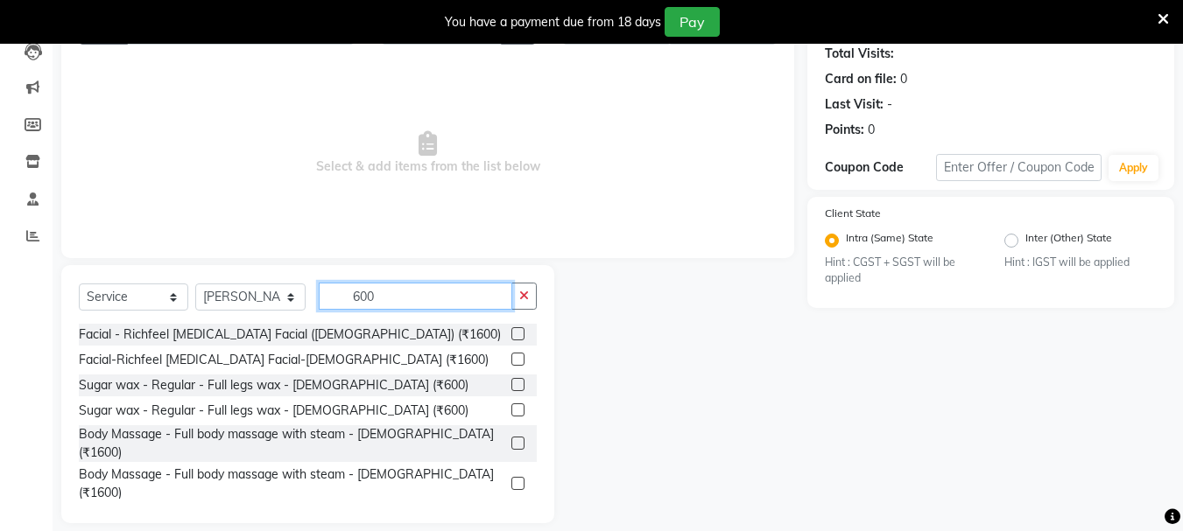
scroll to position [214, 0]
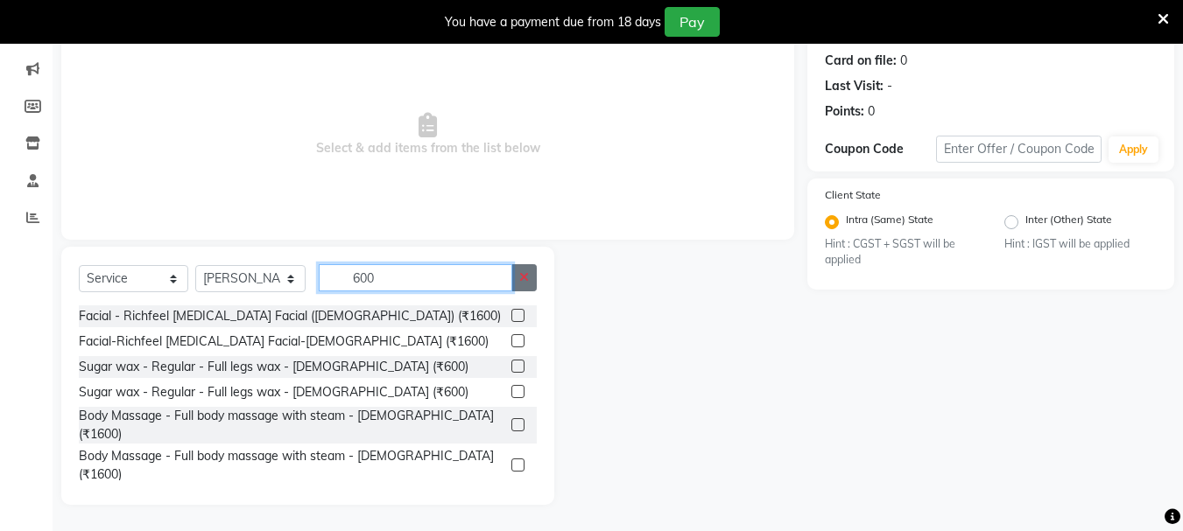
type input "600"
click at [522, 279] on icon "button" at bounding box center [524, 277] width 10 height 12
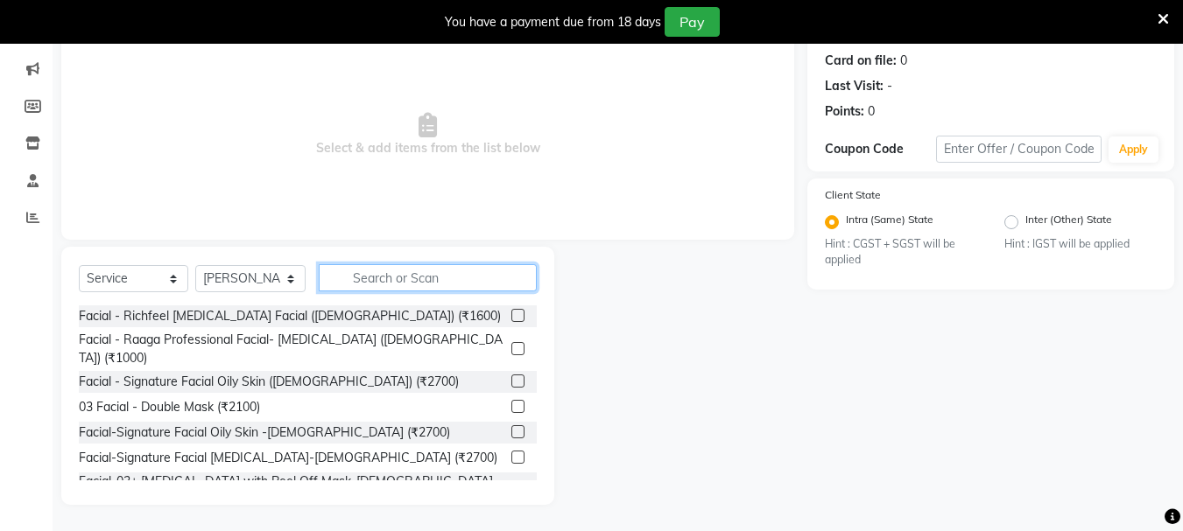
click at [499, 282] on input "text" at bounding box center [428, 277] width 218 height 27
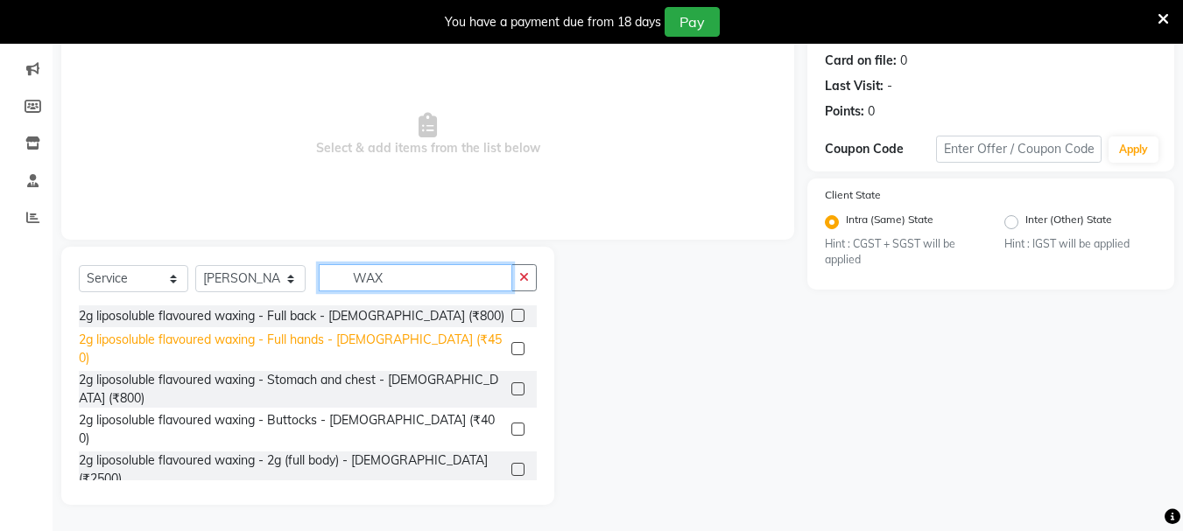
type input "WAX"
click at [202, 342] on div "2g liposoluble flavoured waxing - Full hands - [DEMOGRAPHIC_DATA] (₹450)" at bounding box center [291, 349] width 425 height 37
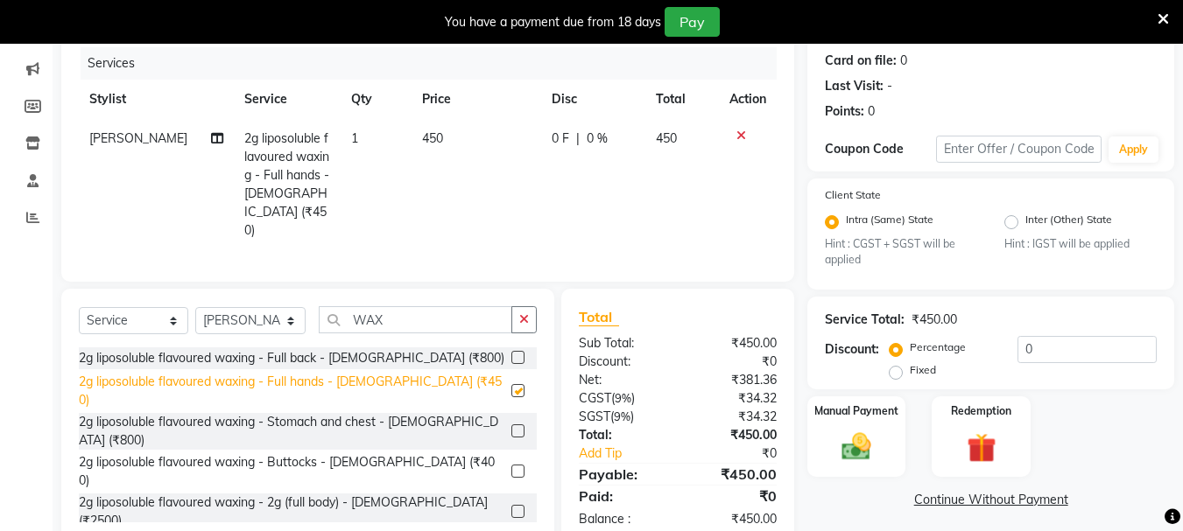
checkbox input "false"
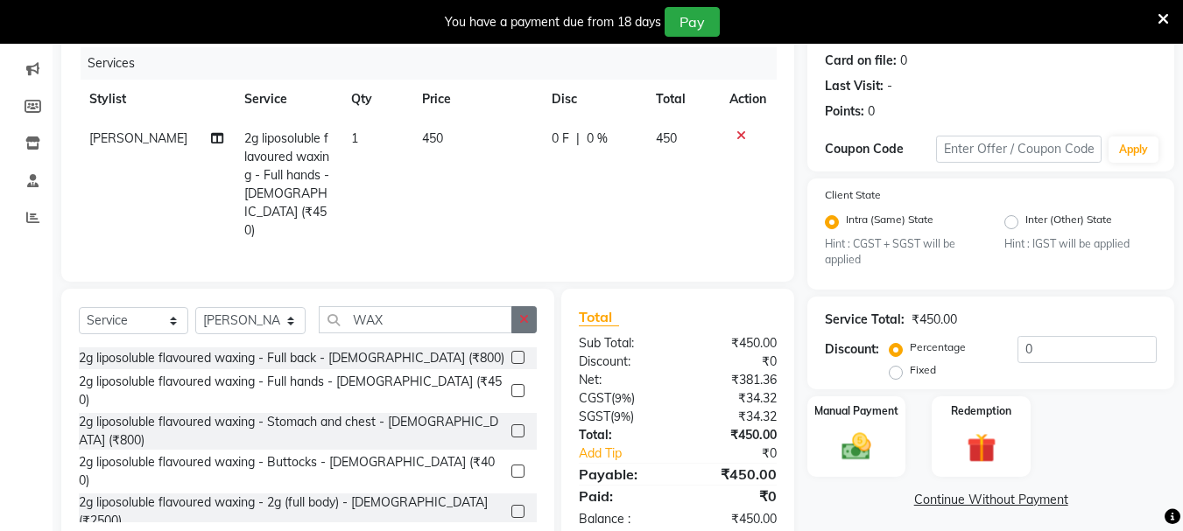
click at [516, 306] on button "button" at bounding box center [523, 319] width 25 height 27
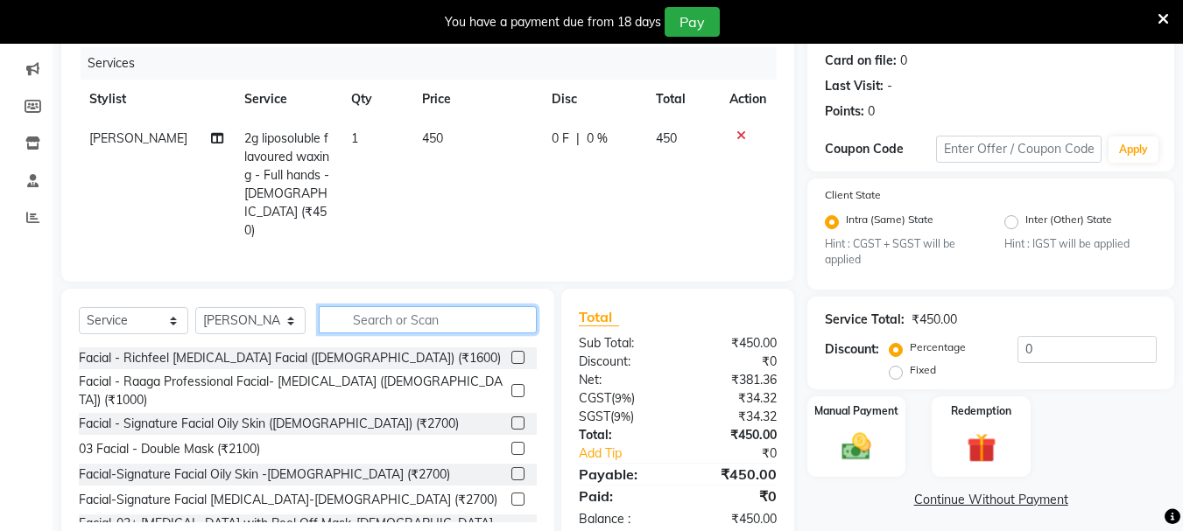
click at [485, 306] on input "text" at bounding box center [428, 319] width 218 height 27
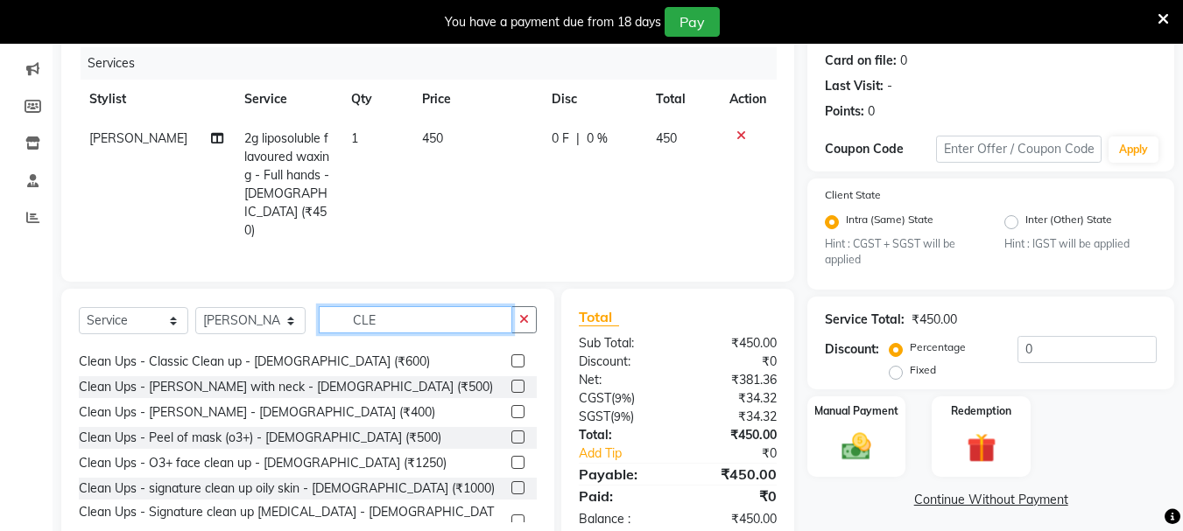
scroll to position [0, 0]
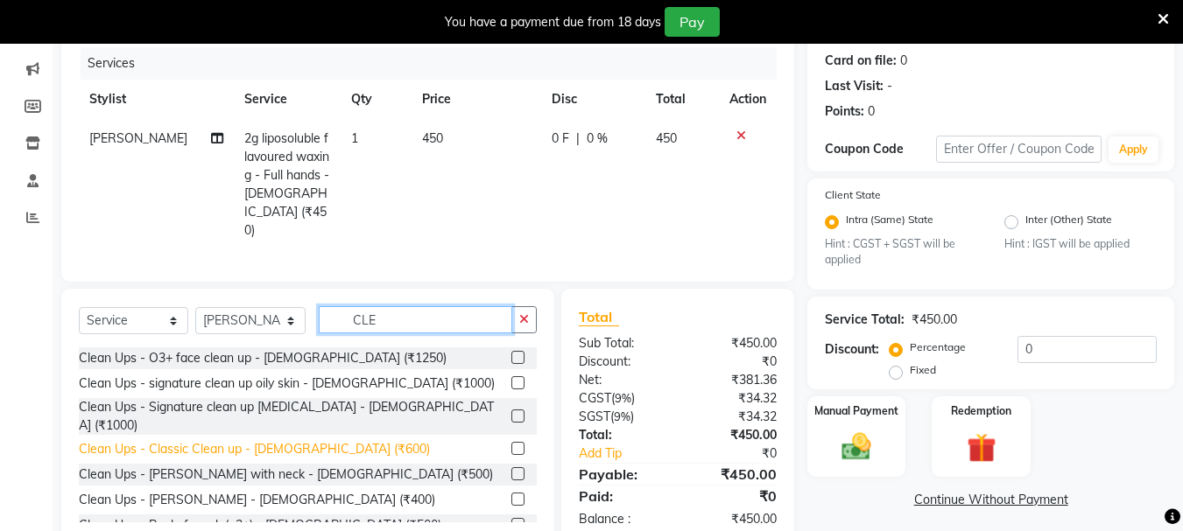
type input "CLE"
click at [207, 440] on div "Clean Ups - Classic Clean up - [DEMOGRAPHIC_DATA] (₹600)" at bounding box center [254, 449] width 351 height 18
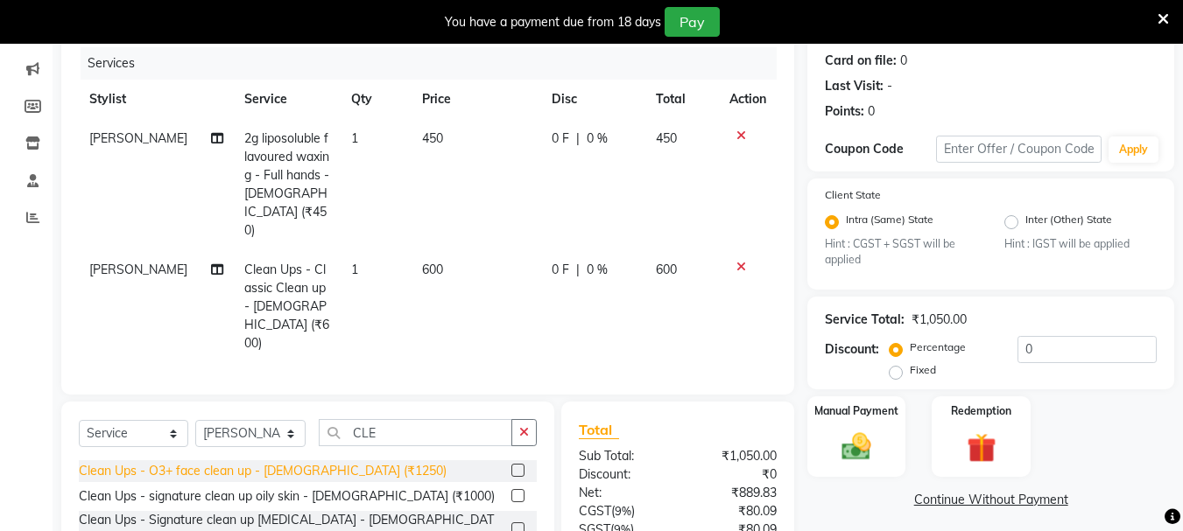
checkbox input "false"
click at [866, 464] on img at bounding box center [856, 447] width 49 height 35
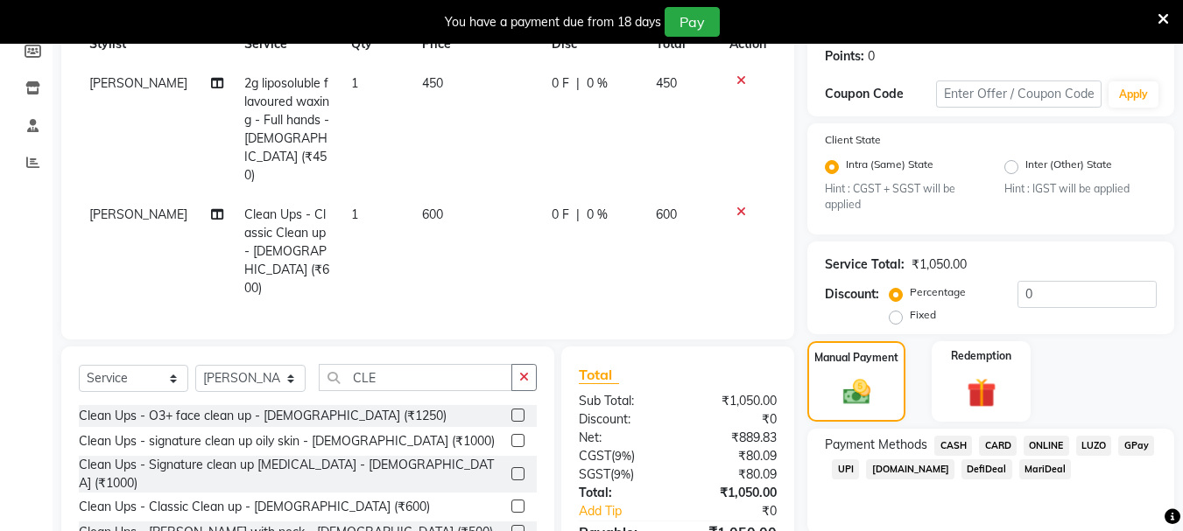
scroll to position [334, 0]
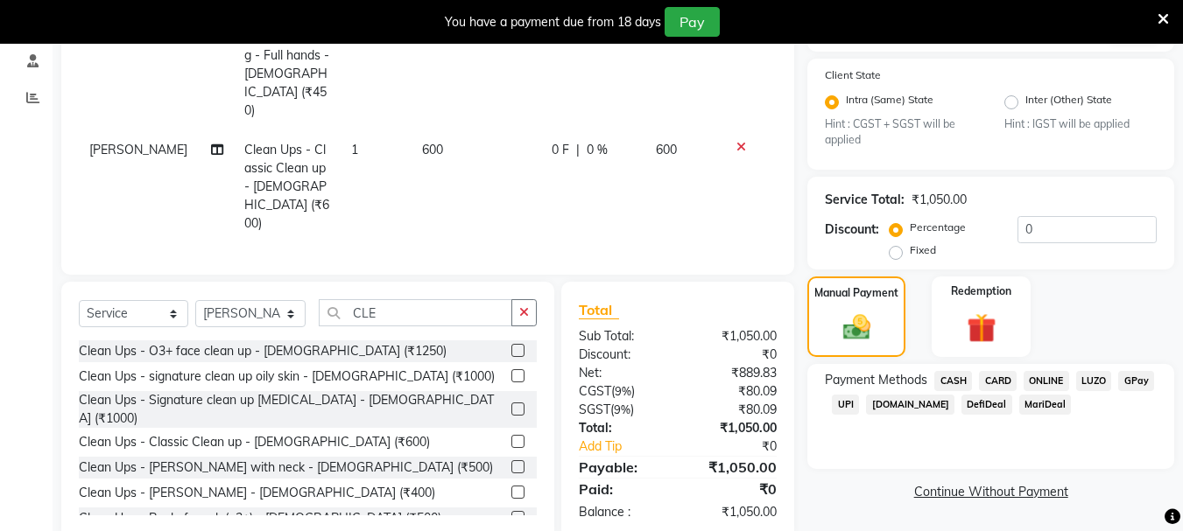
click at [844, 403] on span "UPI" at bounding box center [845, 405] width 27 height 20
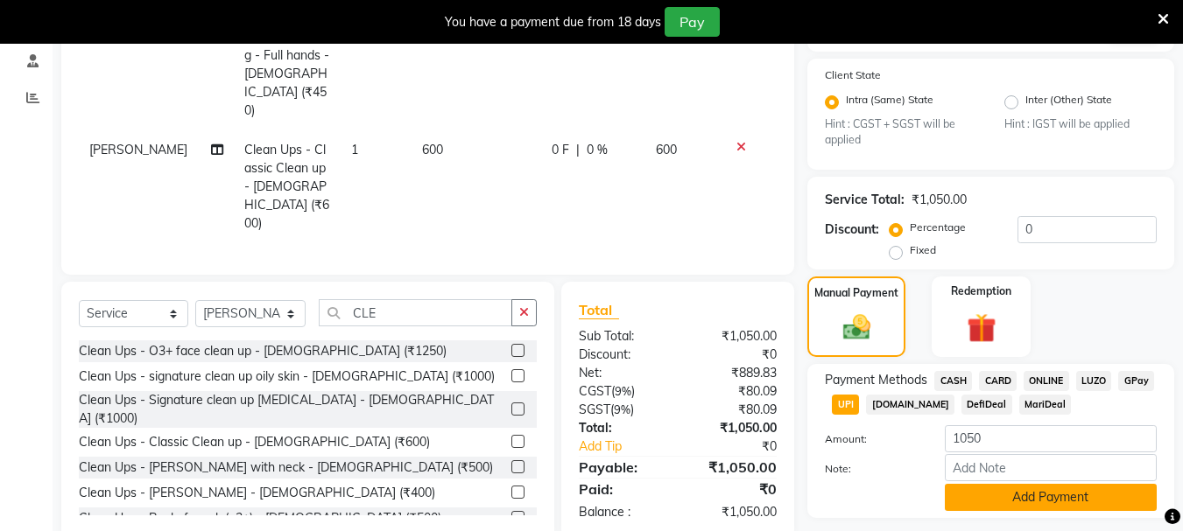
click at [1016, 494] on button "Add Payment" at bounding box center [1051, 497] width 212 height 27
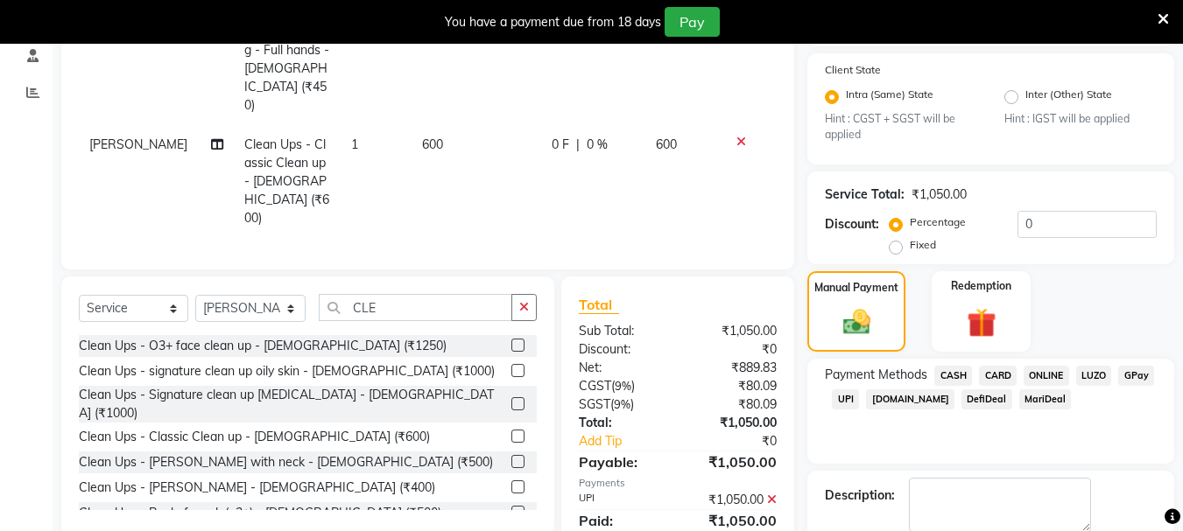
scroll to position [432, 0]
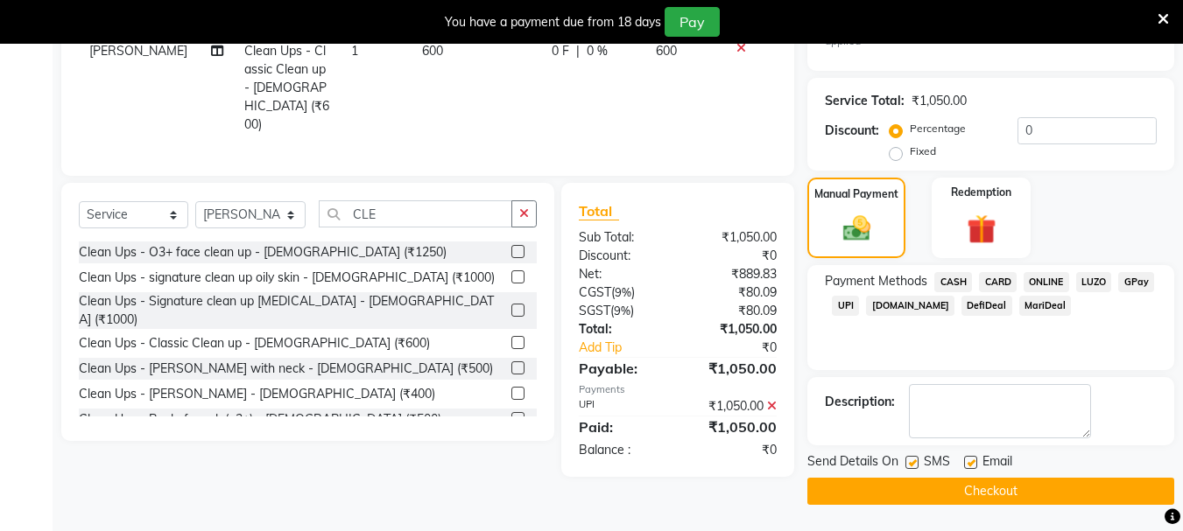
click at [914, 462] on label at bounding box center [911, 462] width 13 height 13
click at [914, 462] on input "checkbox" at bounding box center [910, 463] width 11 height 11
checkbox input "false"
click at [968, 462] on label at bounding box center [970, 462] width 13 height 13
click at [968, 462] on input "checkbox" at bounding box center [969, 463] width 11 height 11
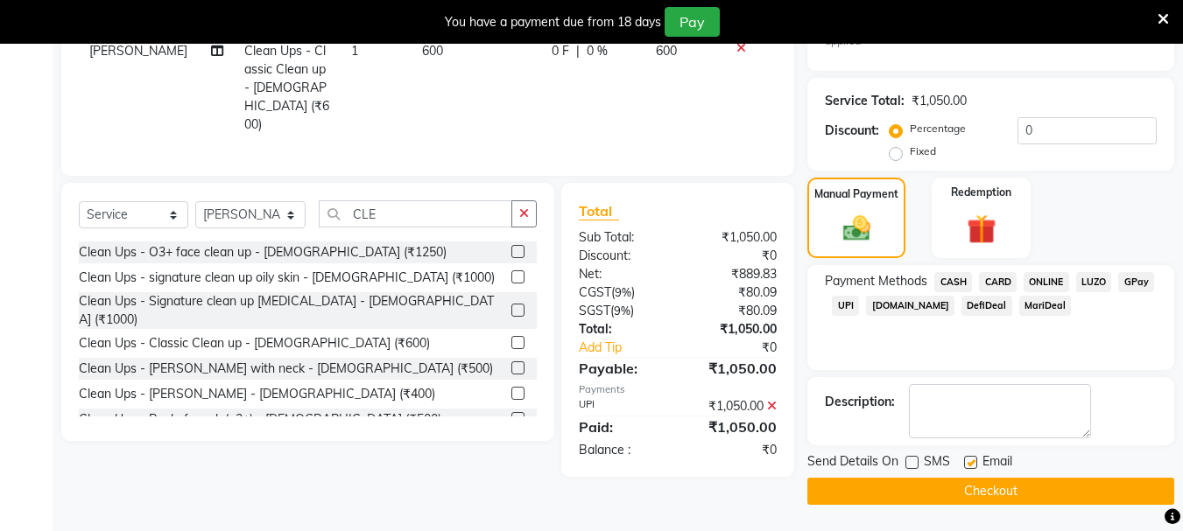
checkbox input "false"
click at [960, 483] on button "Checkout" at bounding box center [990, 491] width 367 height 27
